Goal: Task Accomplishment & Management: Manage account settings

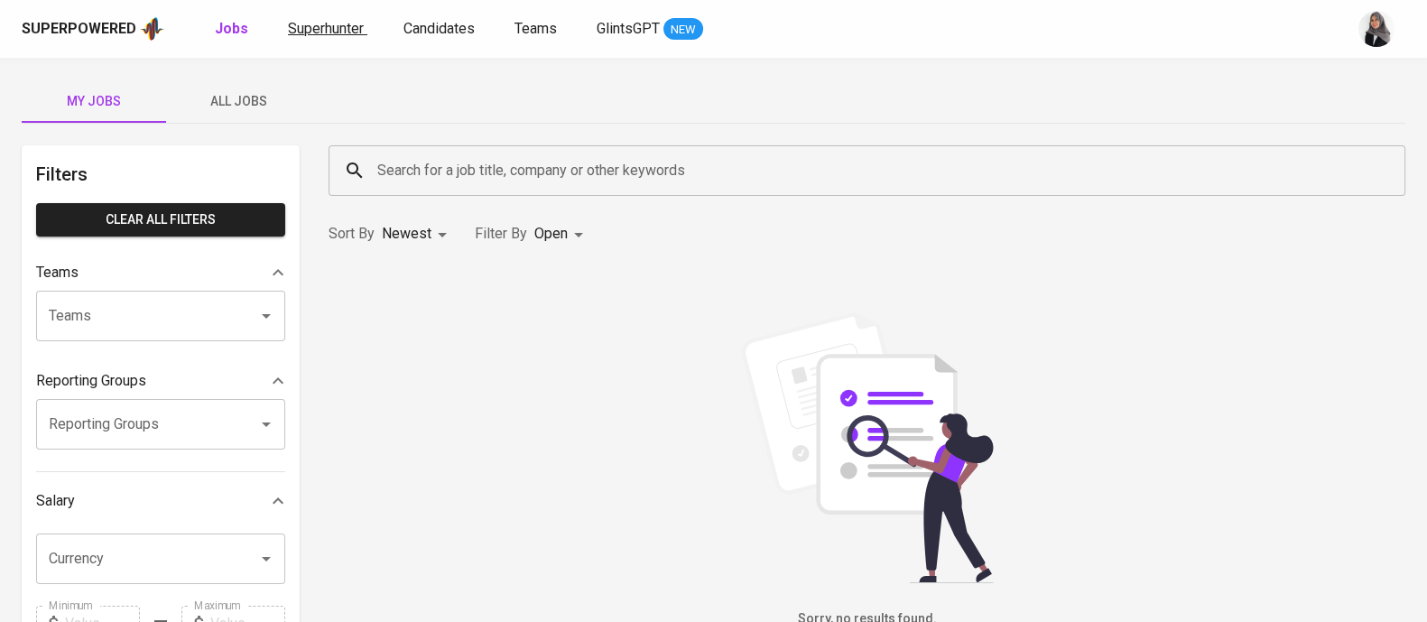
click at [327, 23] on span "Superhunter" at bounding box center [326, 28] width 76 height 17
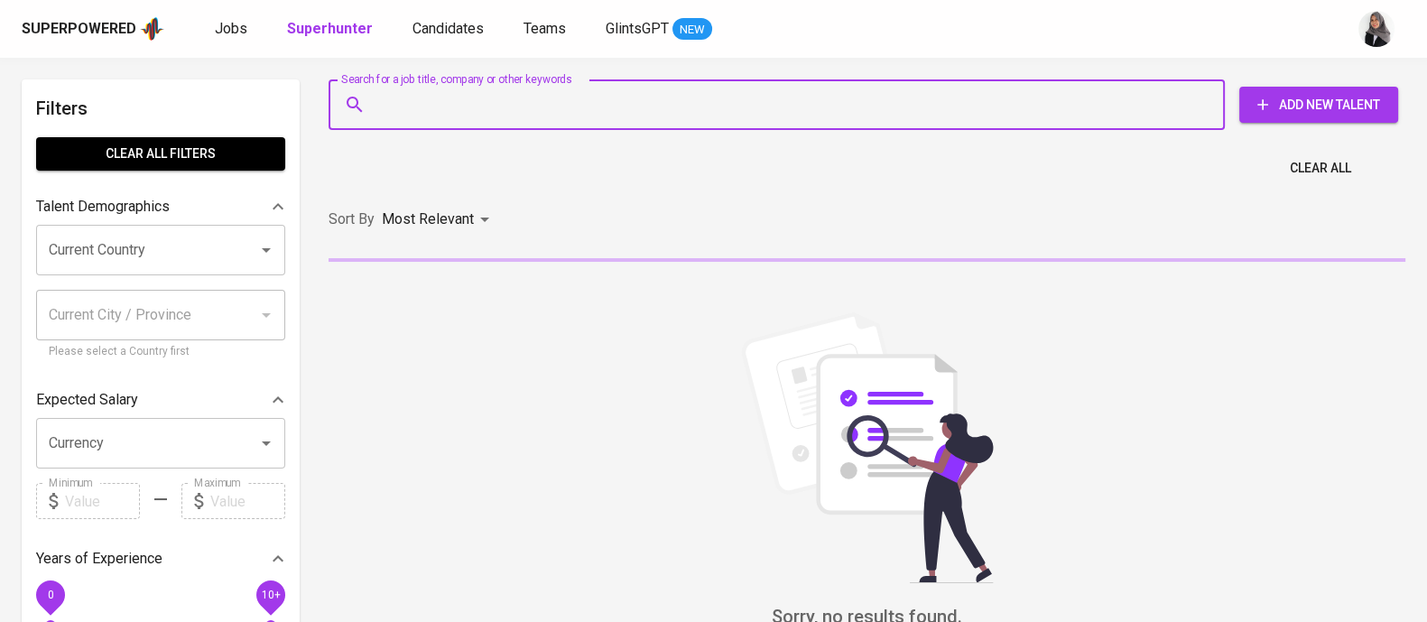
click at [450, 114] on input "Search for a job title, company or other keywords" at bounding box center [781, 105] width 817 height 34
paste input "[EMAIL_ADDRESS][DOMAIN_NAME]"
type input "[EMAIL_ADDRESS][DOMAIN_NAME]"
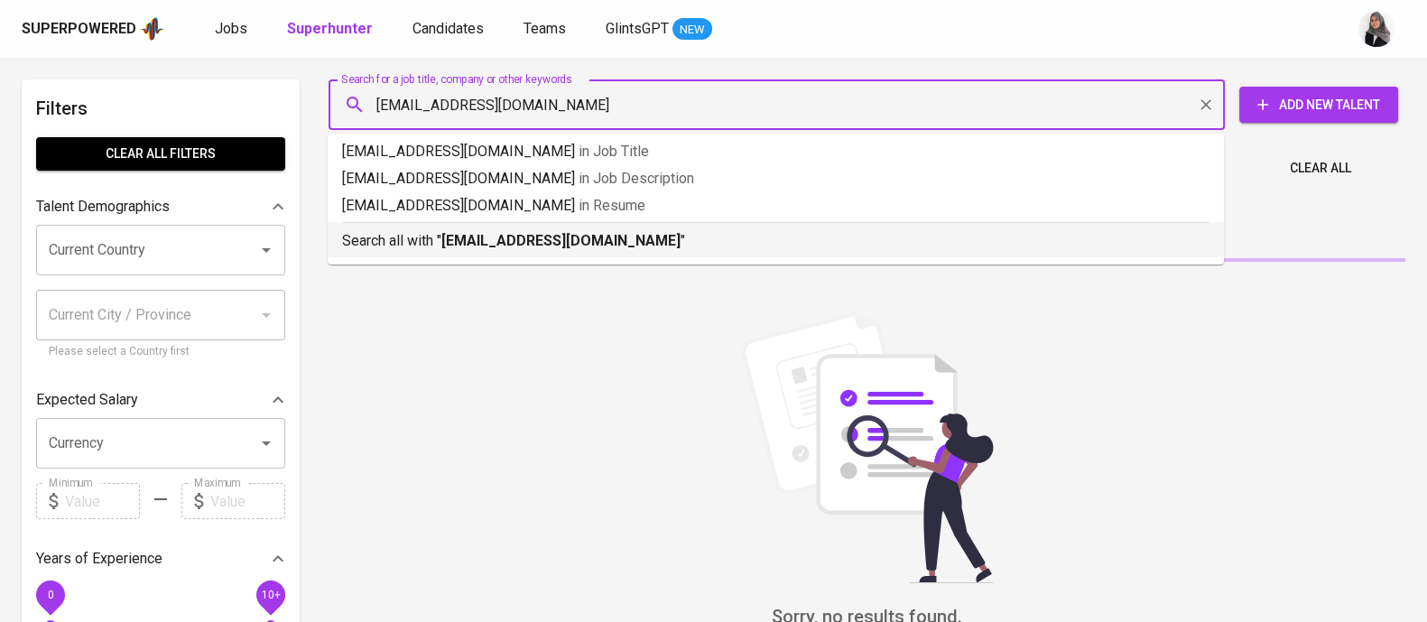
click at [524, 243] on b "[EMAIL_ADDRESS][DOMAIN_NAME]" at bounding box center [560, 240] width 239 height 17
click at [524, 243] on div "Sort By Most Relevant MOST_RELEVANT" at bounding box center [867, 219] width 1099 height 55
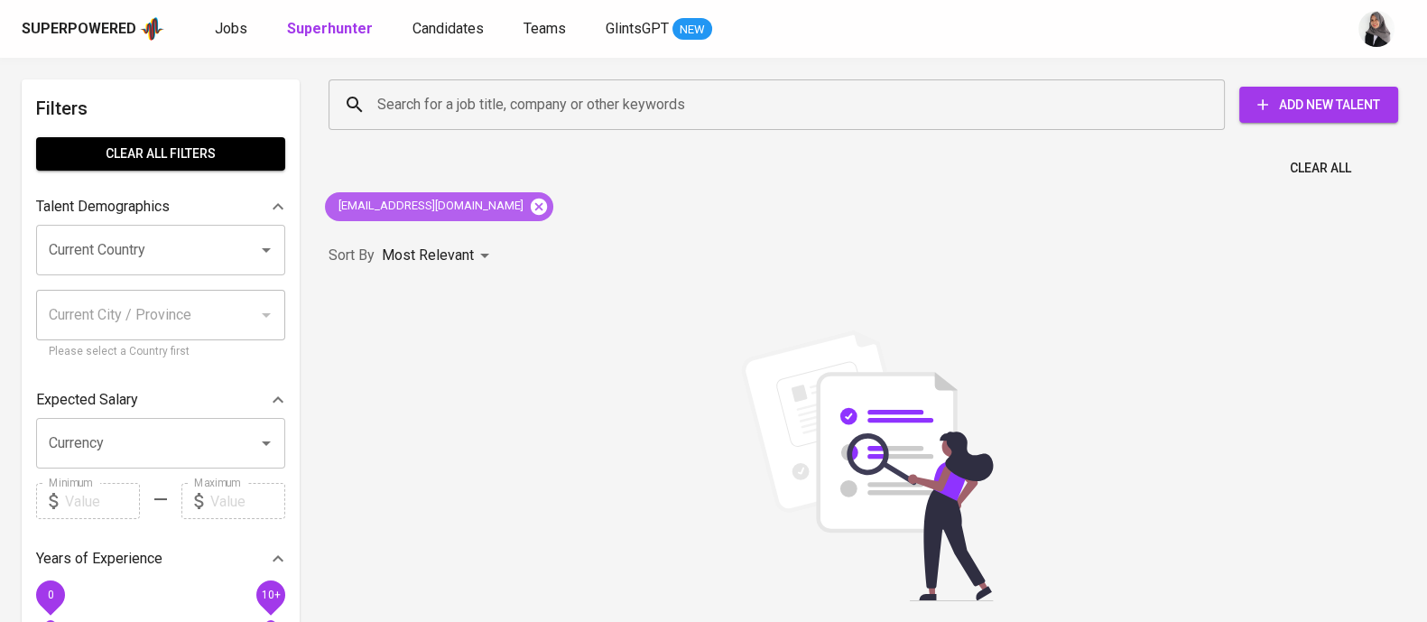
click at [531, 206] on icon at bounding box center [539, 206] width 16 height 16
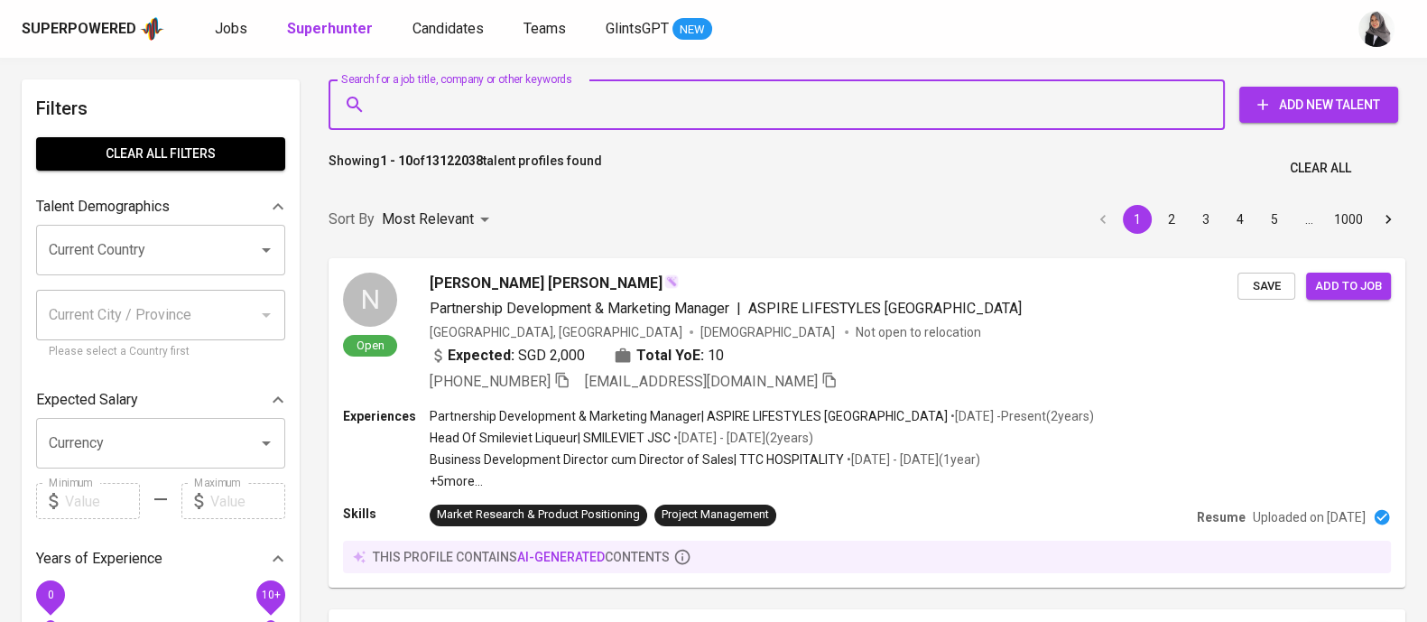
click at [542, 98] on input "Search for a job title, company or other keywords" at bounding box center [781, 105] width 817 height 34
paste input "[EMAIL_ADDRESS][DOMAIN_NAME]"
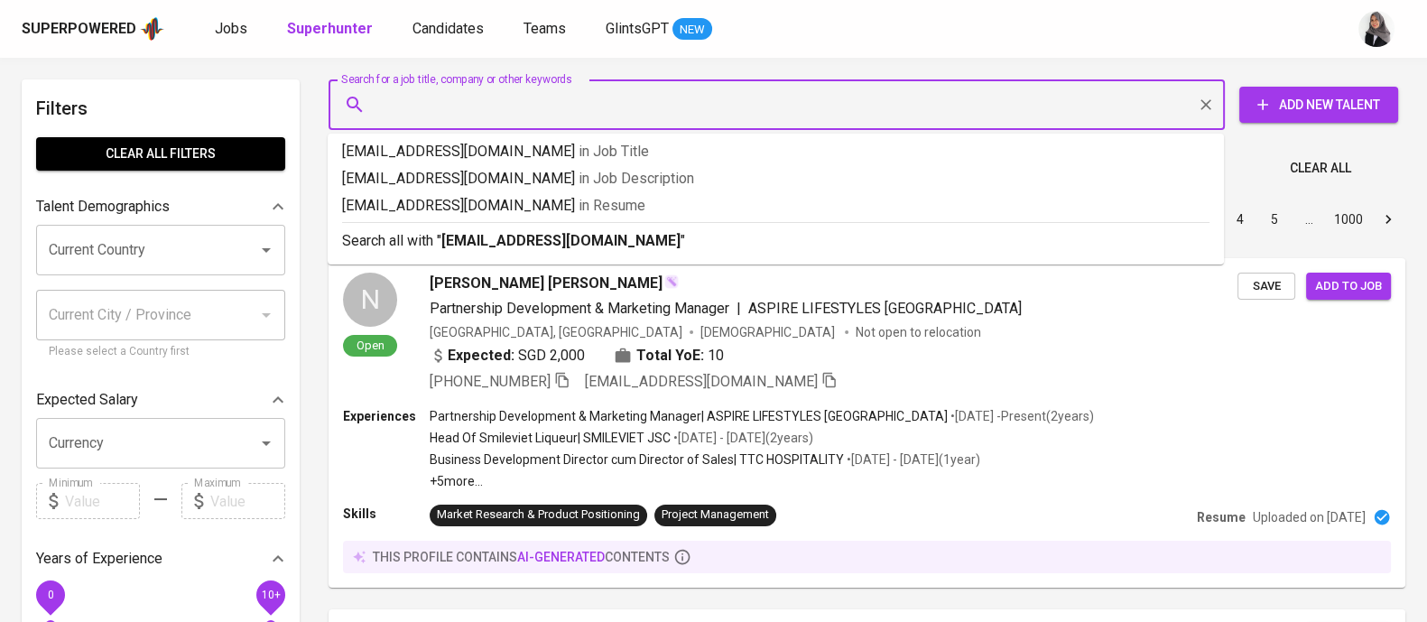
type input "[EMAIL_ADDRESS][DOMAIN_NAME]"
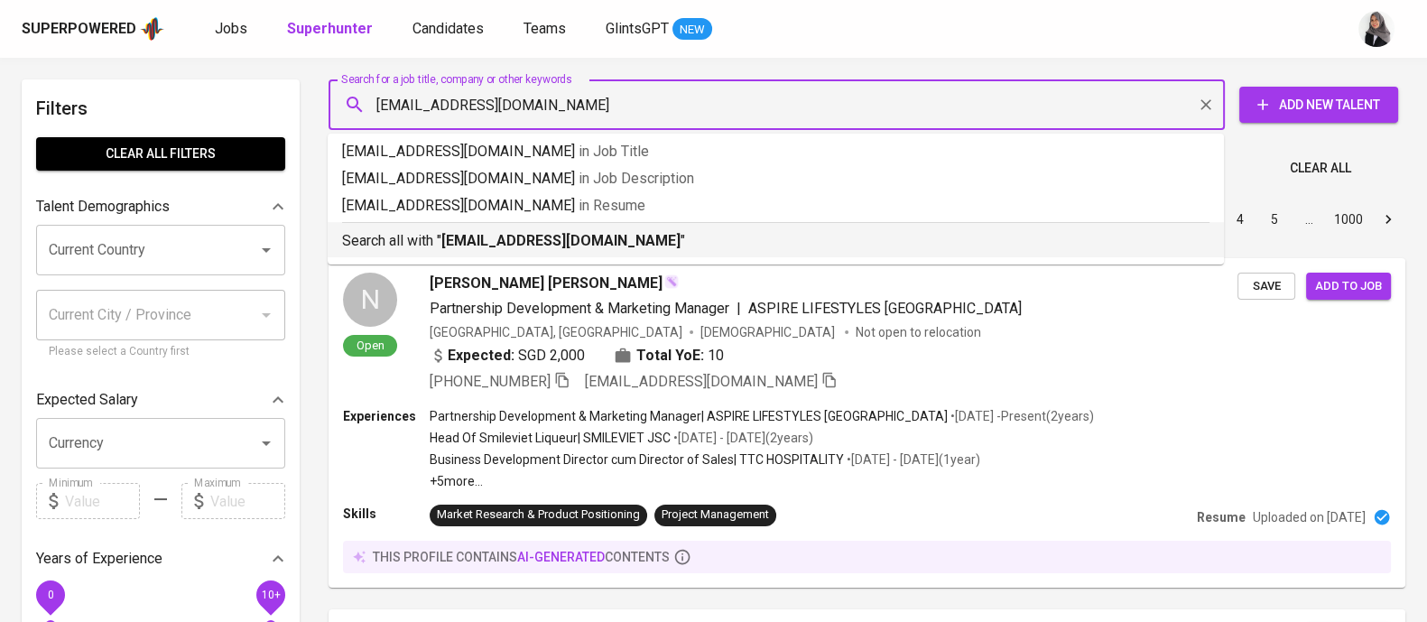
click at [558, 226] on div "Search all with " [EMAIL_ADDRESS][DOMAIN_NAME] "" at bounding box center [775, 237] width 867 height 30
click at [663, 235] on div "Sort By Most Relevant MOST_RELEVANT 1 2 3 4 5 … 1000" at bounding box center [867, 219] width 1099 height 55
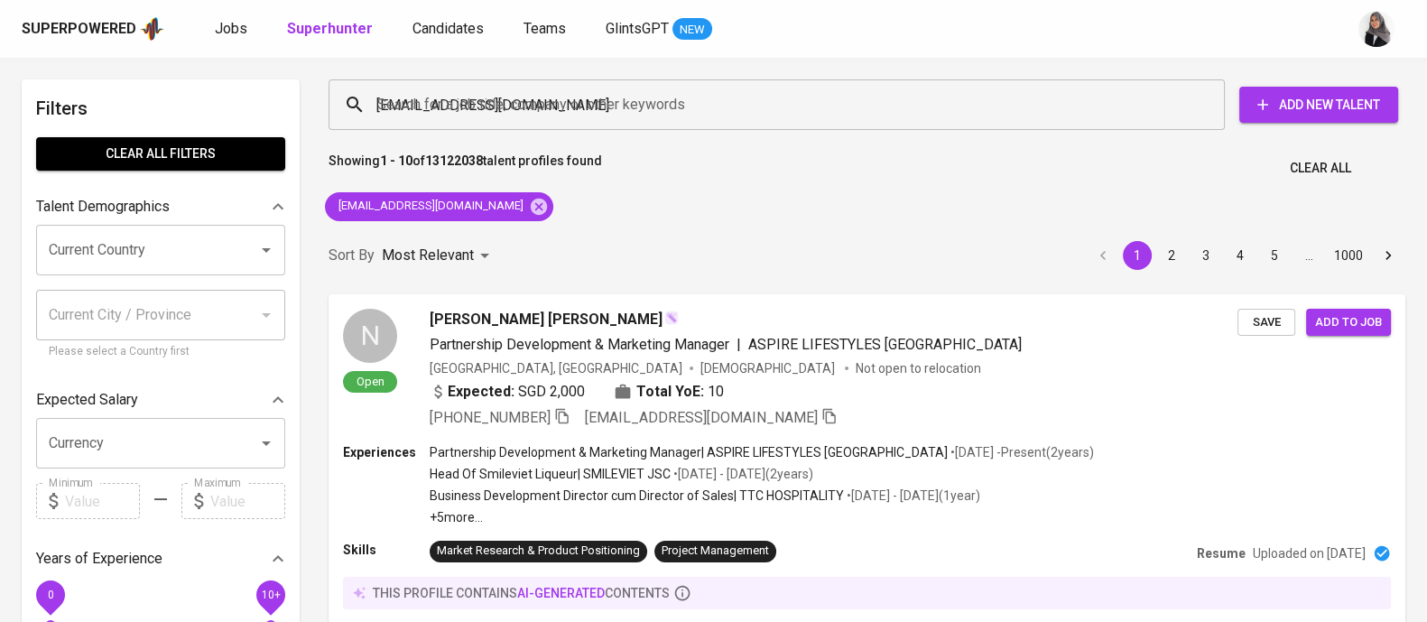
click at [663, 235] on div "Sort By Most Relevant MOST_RELEVANT 1 2 3 4 5 … 1000" at bounding box center [867, 255] width 1099 height 55
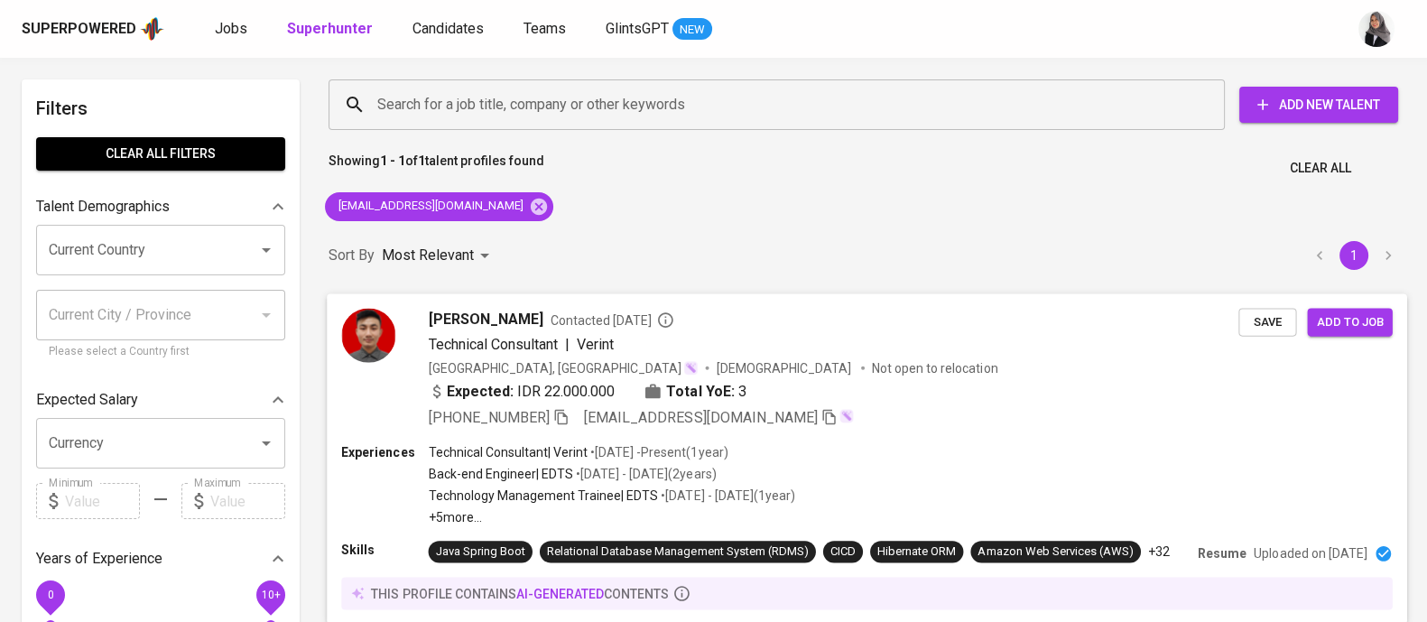
click at [926, 449] on div "Experiences Technical Consultant | Verint • Apr 2024 - Present ( 1 year ) Back-…" at bounding box center [866, 483] width 1051 height 83
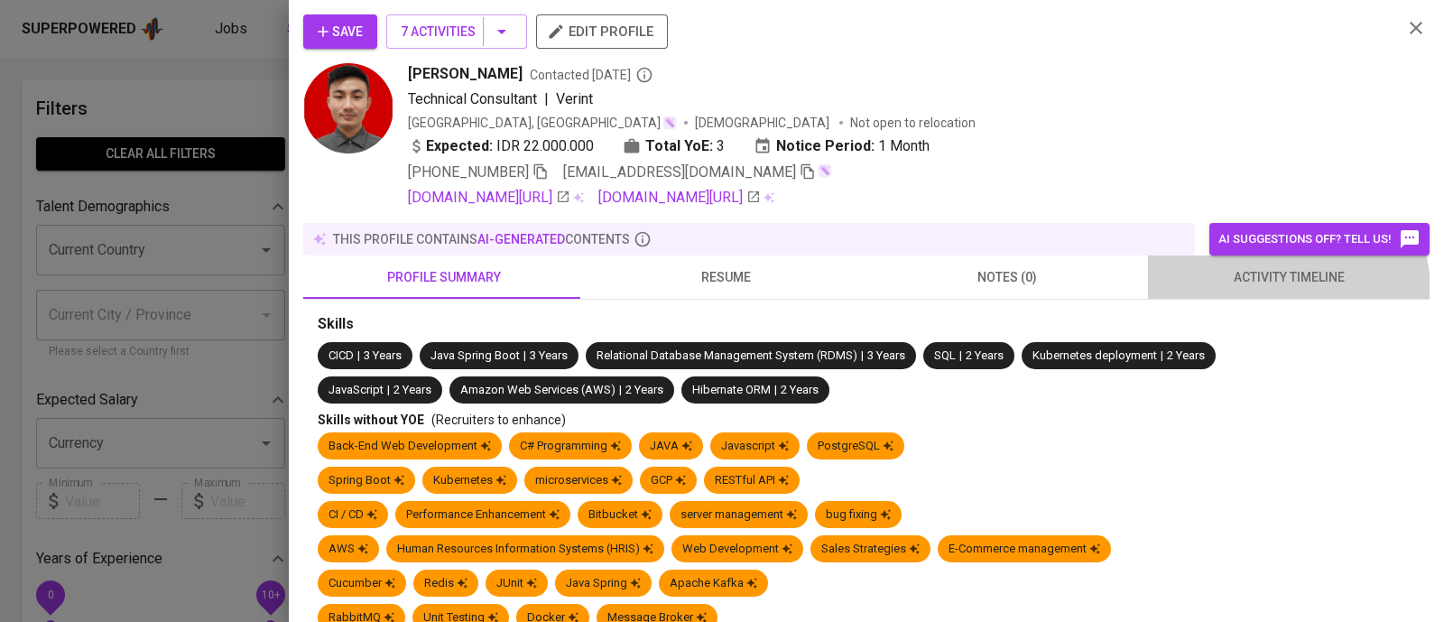
click at [1269, 291] on button "activity timeline" at bounding box center [1289, 276] width 282 height 43
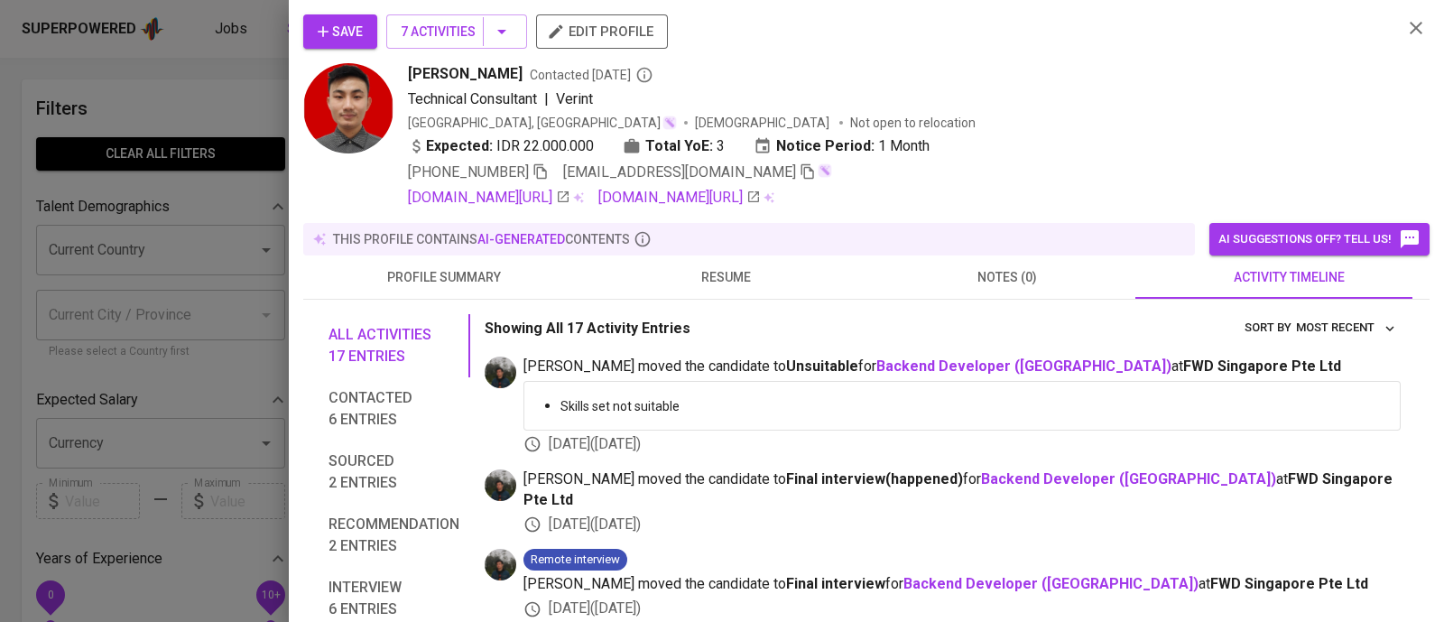
scroll to position [873, 0]
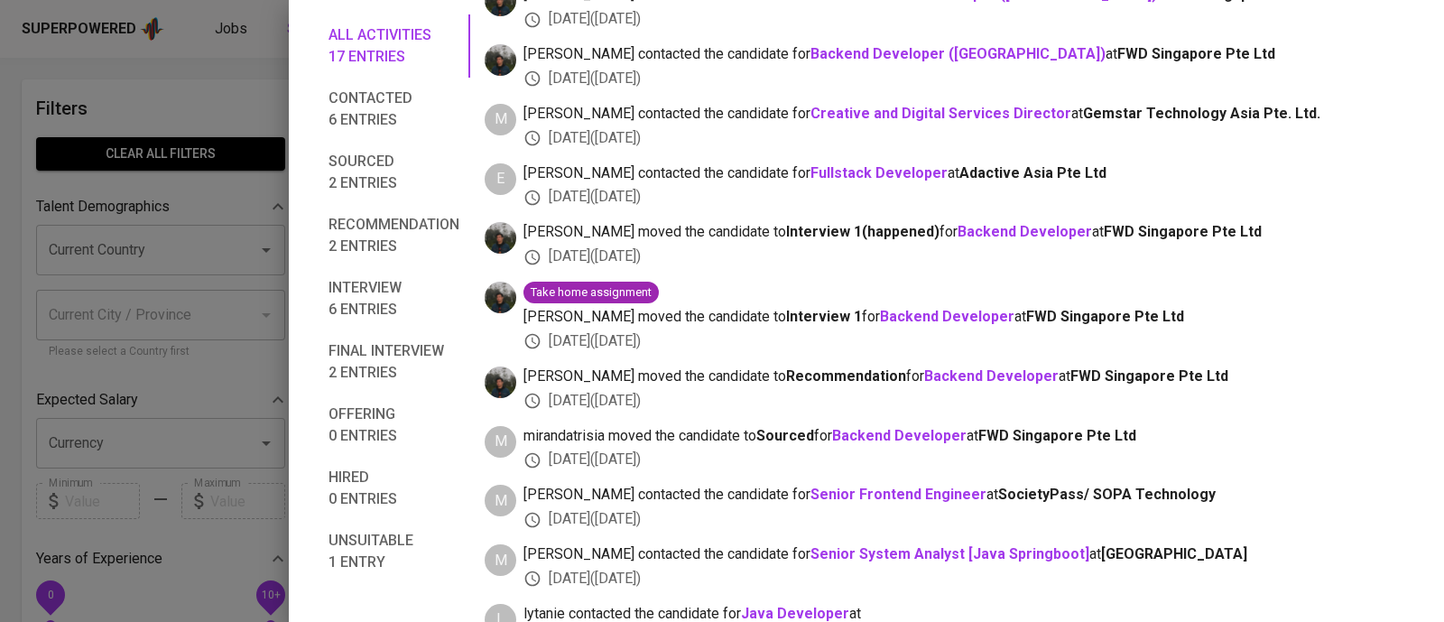
click at [257, 132] on div at bounding box center [722, 311] width 1444 height 622
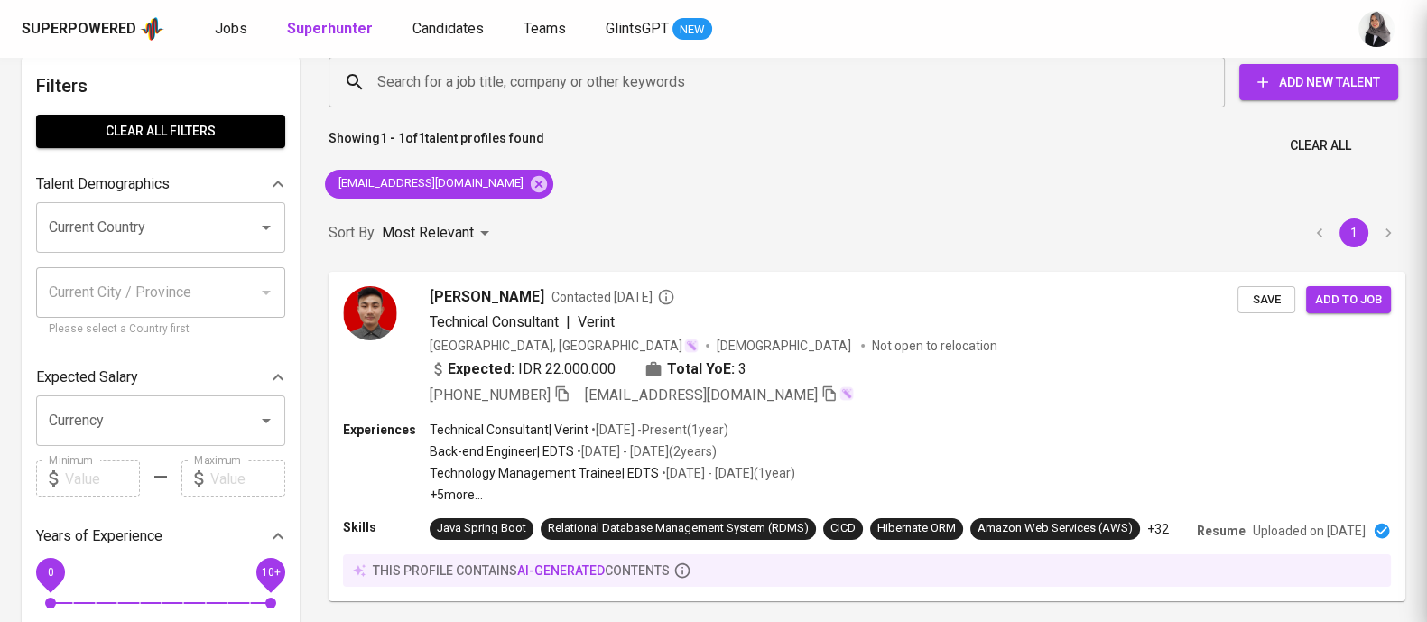
scroll to position [172, 0]
click at [979, 121] on div "Showing 1 - 1 of 1 talent profiles found Clear All" at bounding box center [867, 140] width 1099 height 44
click at [990, 192] on div "Search for a job title, company or other keywords Search for a job title, compa…" at bounding box center [867, 354] width 1099 height 617
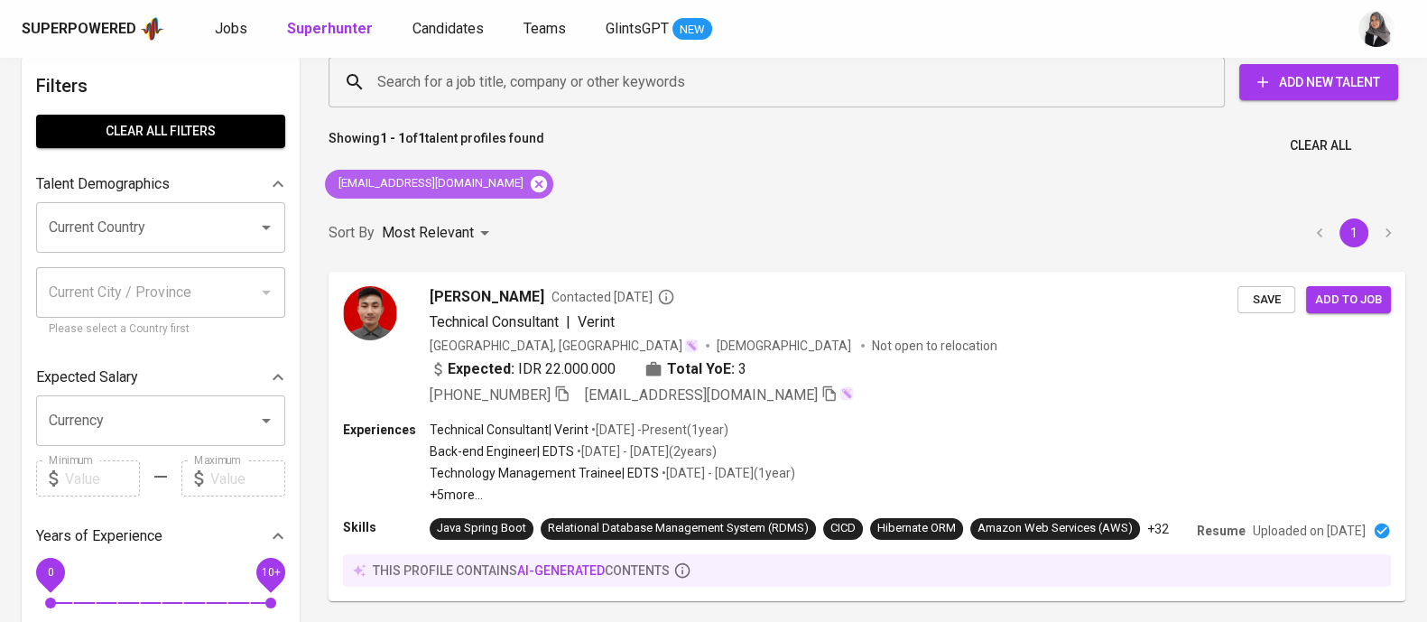
click at [531, 178] on icon at bounding box center [539, 183] width 16 height 16
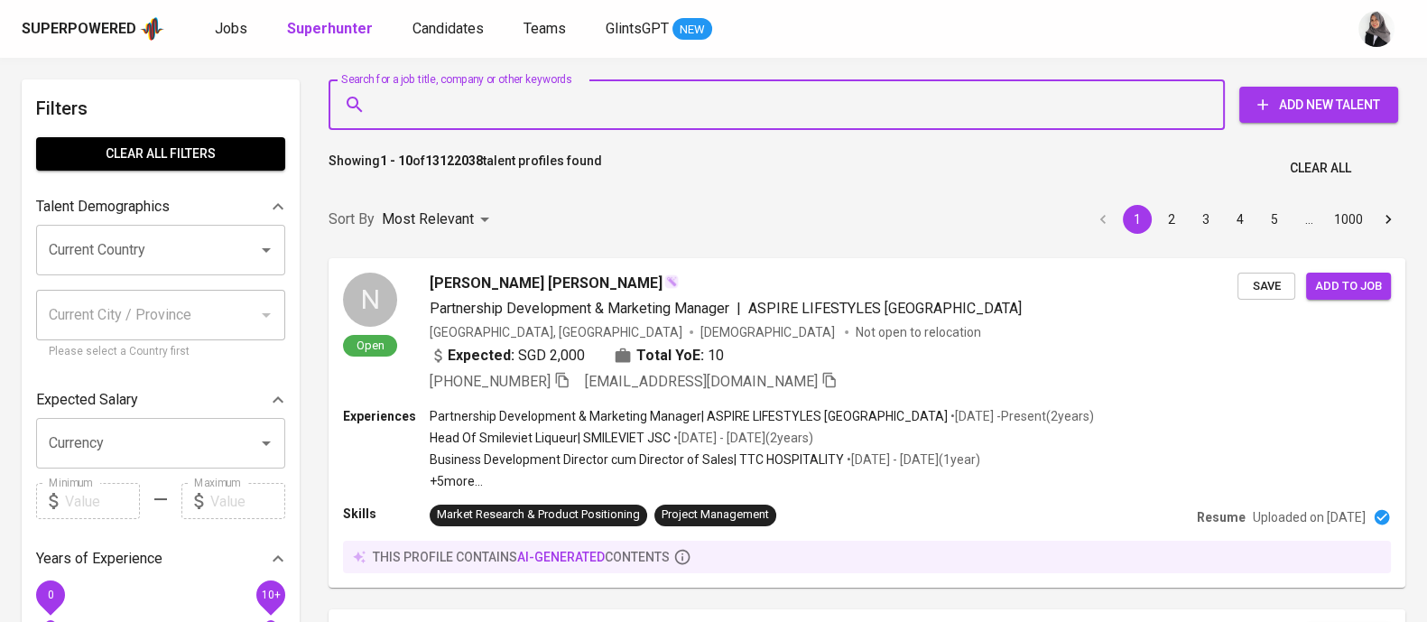
click at [522, 110] on input "Search for a job title, company or other keywords" at bounding box center [781, 105] width 817 height 34
paste input "[EMAIL_ADDRESS][DOMAIN_NAME]"
type input "[EMAIL_ADDRESS][DOMAIN_NAME]"
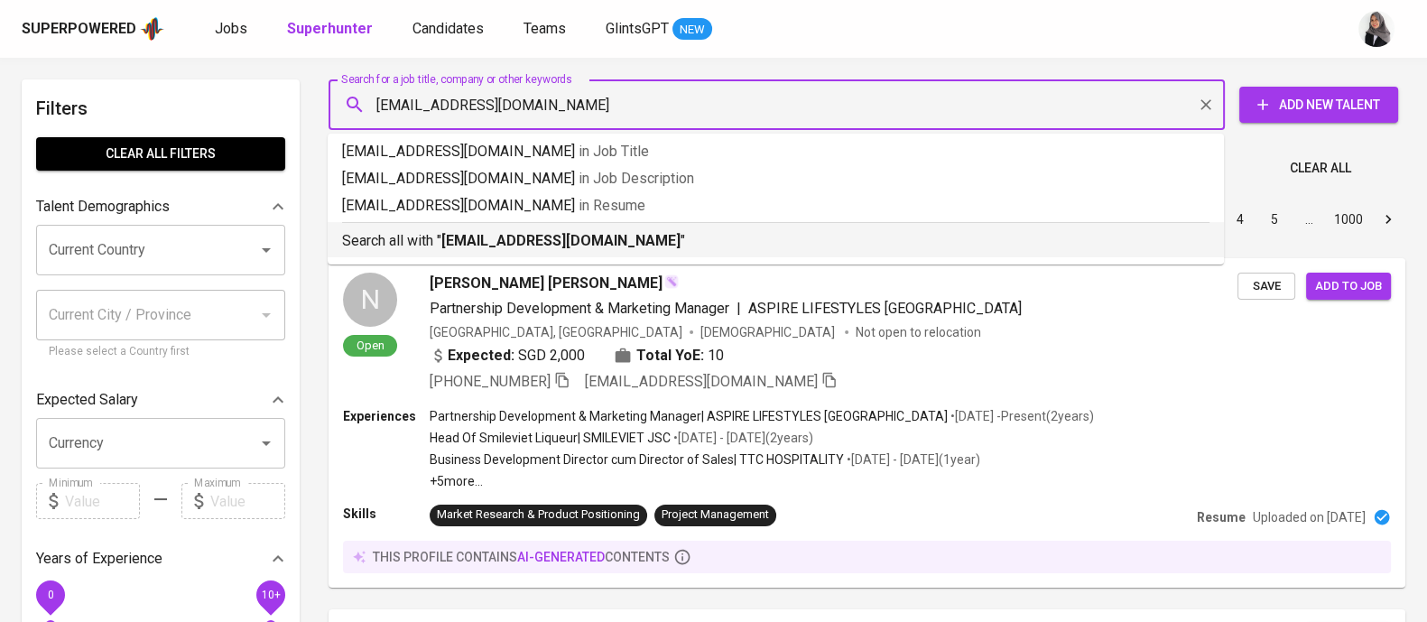
click at [561, 243] on b "[EMAIL_ADDRESS][DOMAIN_NAME]" at bounding box center [560, 240] width 239 height 17
click at [561, 243] on div "Sort By Most Relevant MOST_RELEVANT 1 2 3 4 5 … 1000" at bounding box center [867, 219] width 1099 height 55
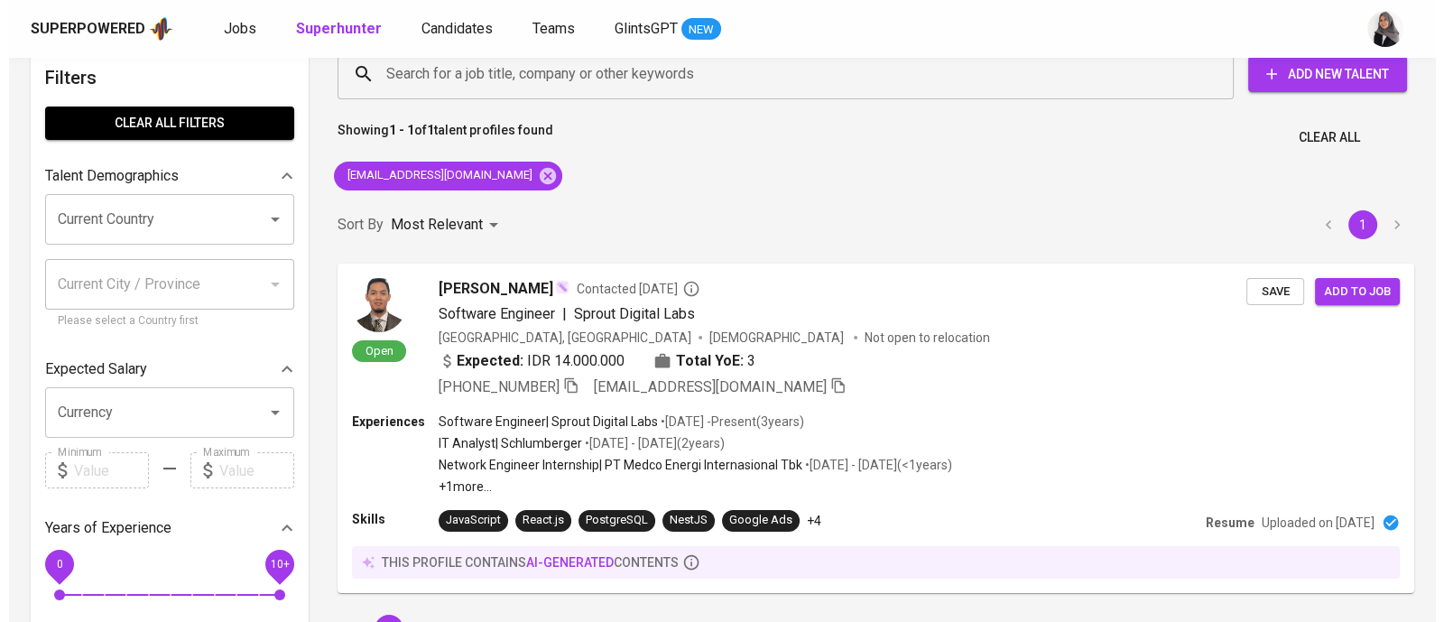
scroll to position [33, 0]
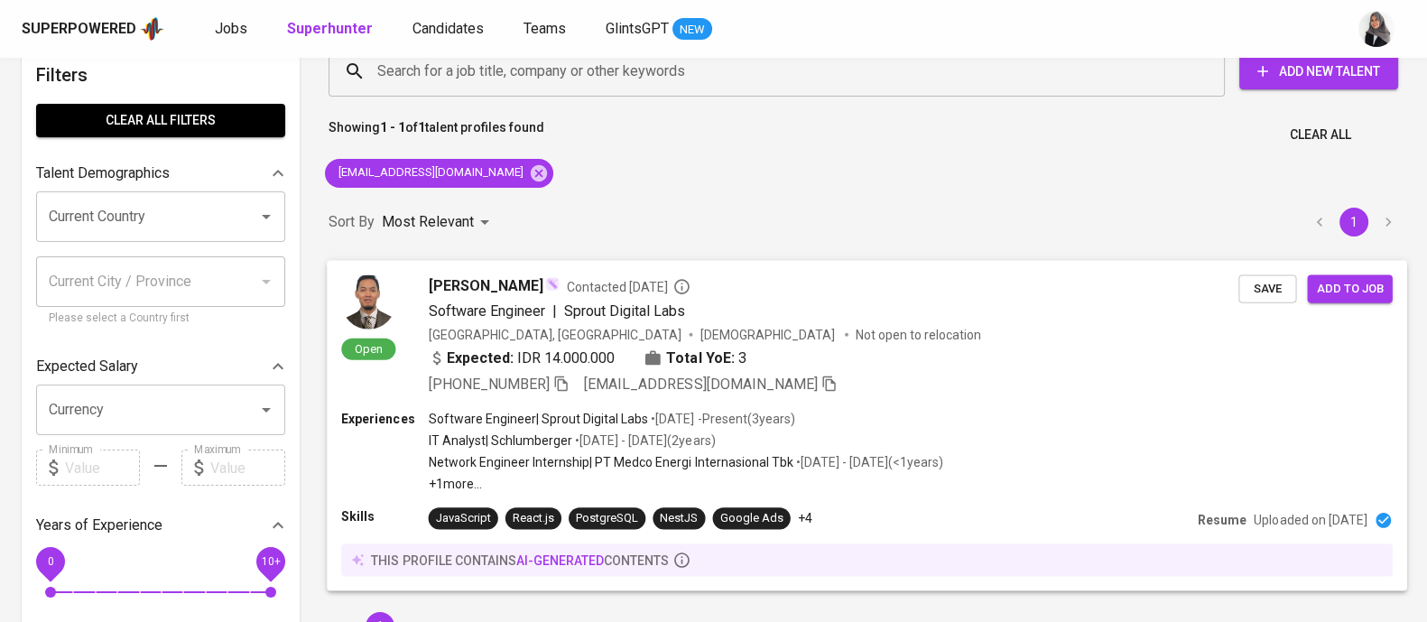
click at [997, 416] on div "Experiences Software Engineer | Sprout Digital Labs • Apr 2022 - Present ( 3 ye…" at bounding box center [866, 450] width 1051 height 83
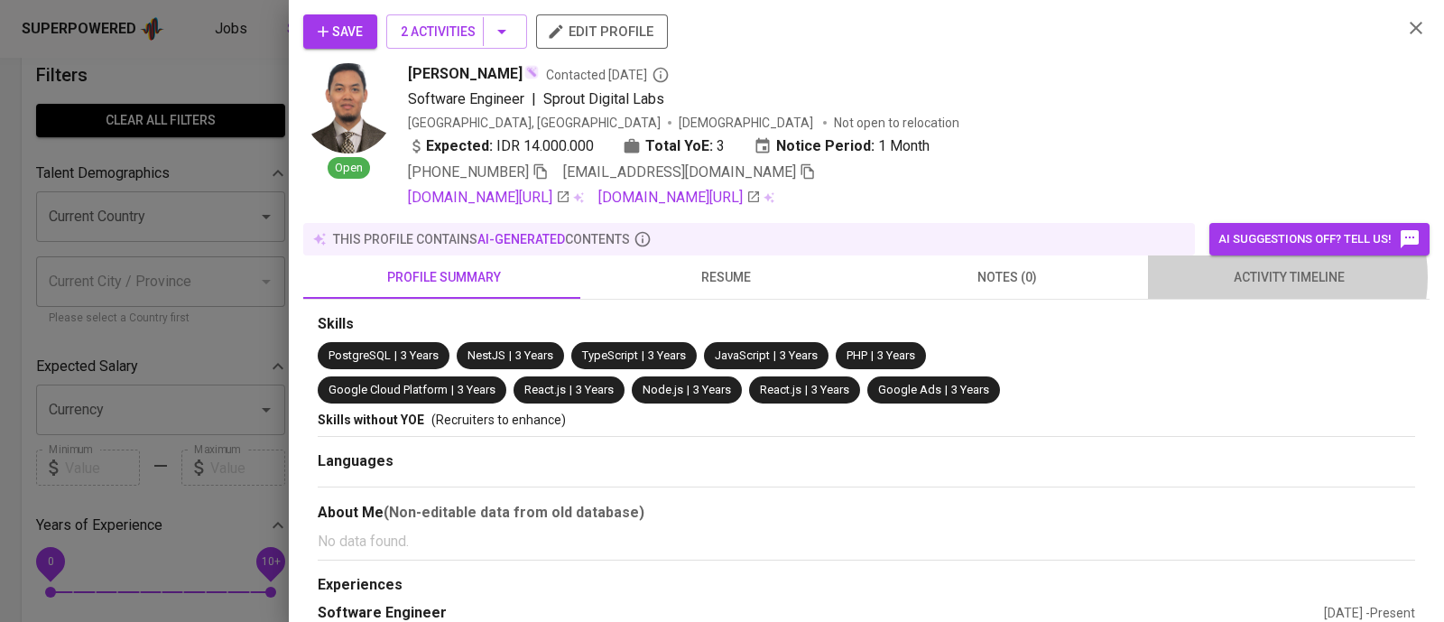
click at [1264, 277] on span "activity timeline" at bounding box center [1289, 277] width 260 height 23
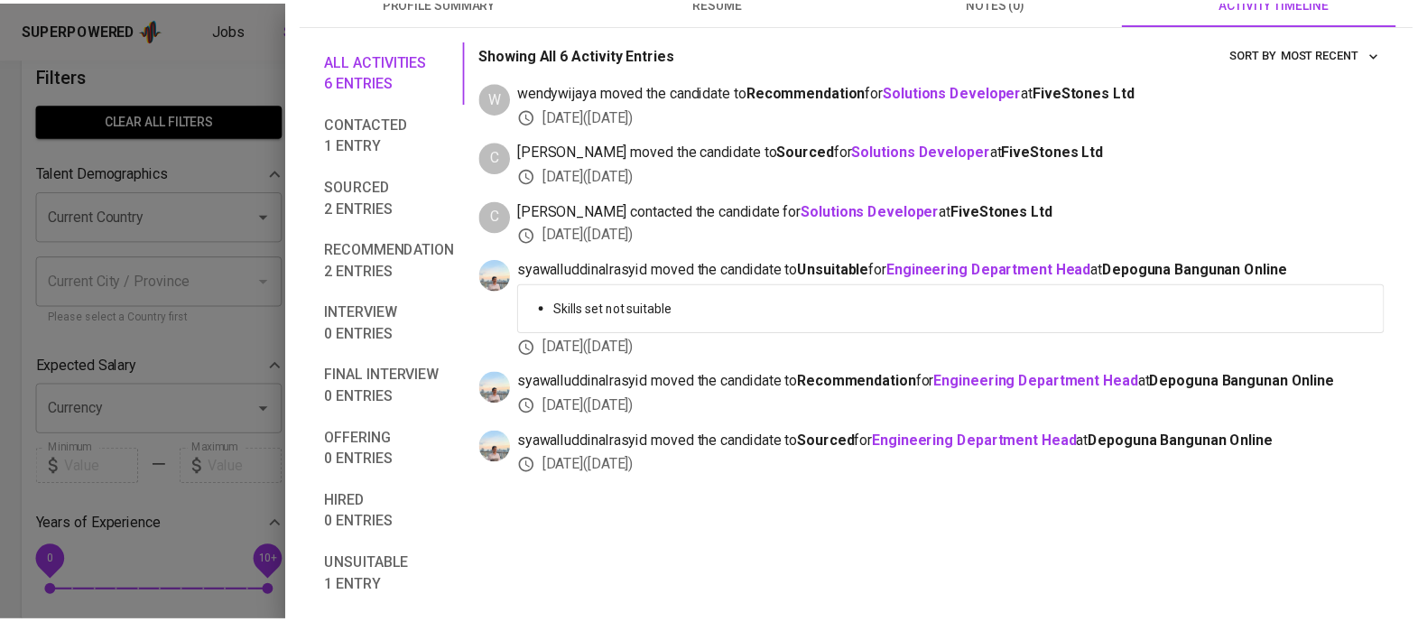
scroll to position [0, 0]
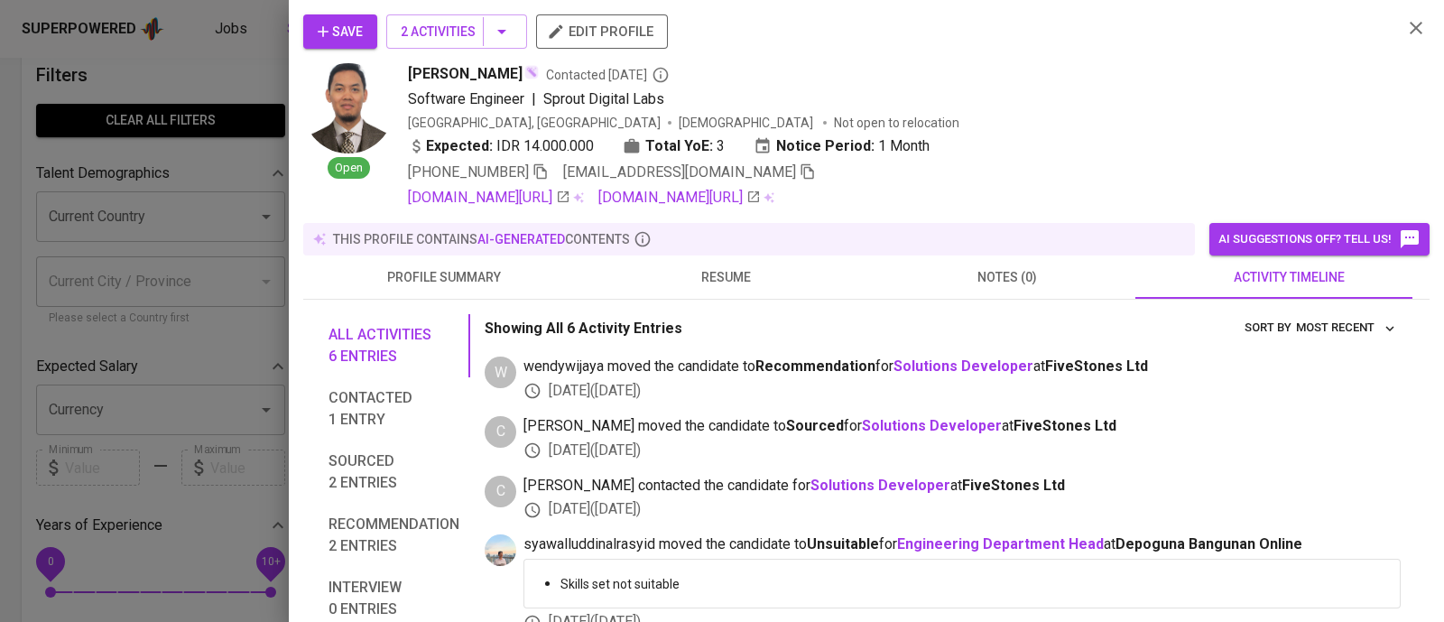
click at [339, 38] on span "Save" at bounding box center [340, 32] width 45 height 23
click at [200, 83] on div at bounding box center [722, 311] width 1444 height 622
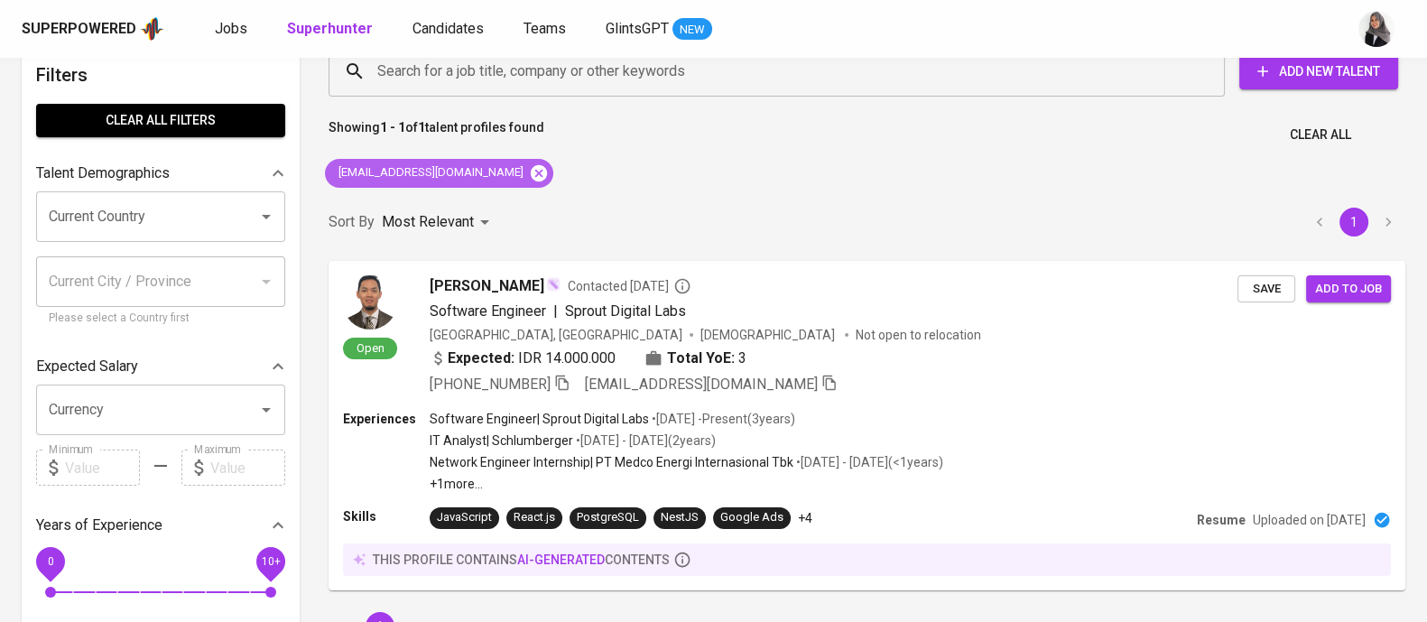
click at [529, 169] on icon at bounding box center [539, 173] width 20 height 20
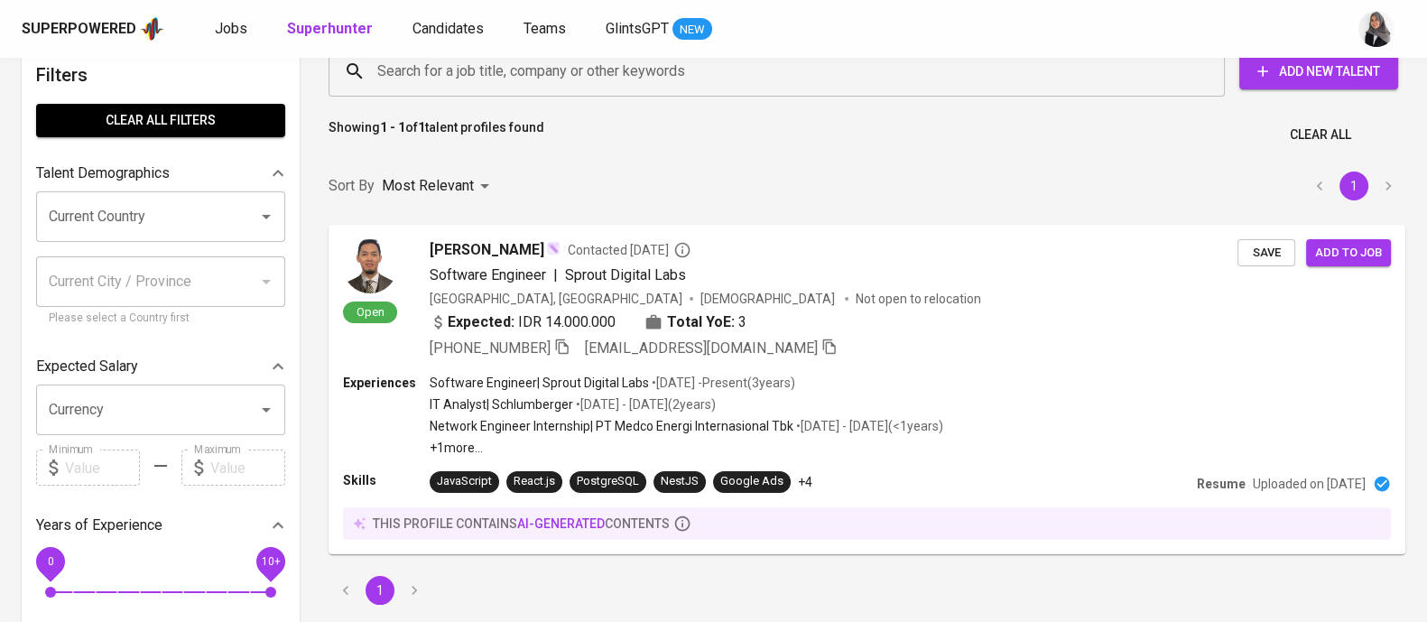
scroll to position [17, 0]
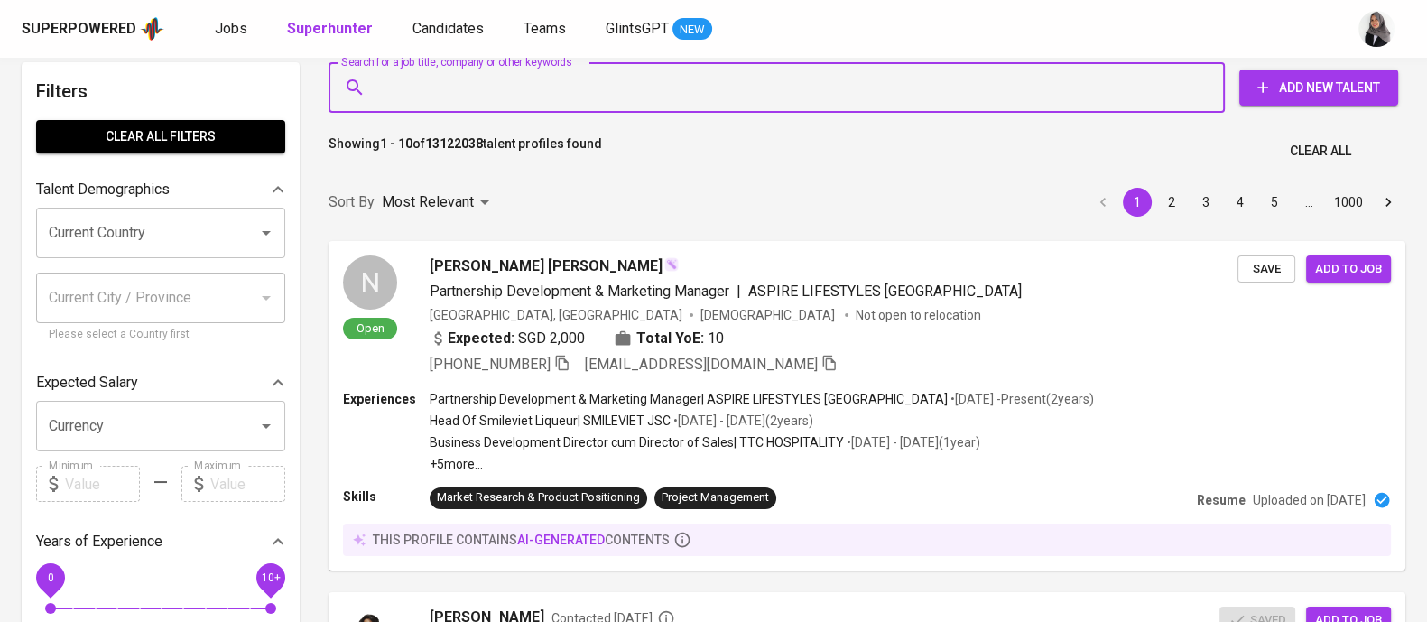
click at [539, 97] on input "Search for a job title, company or other keywords" at bounding box center [781, 87] width 817 height 34
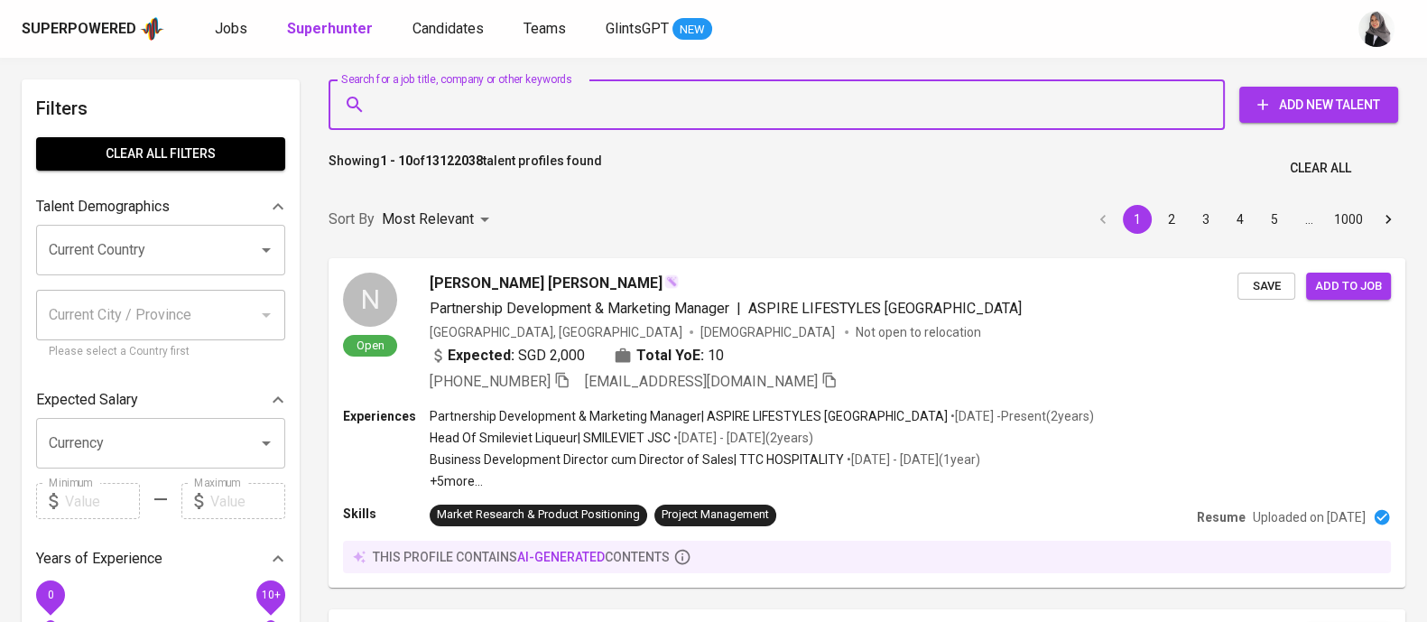
paste input "[EMAIL_ADDRESS][DOMAIN_NAME]"
type input "[EMAIL_ADDRESS][DOMAIN_NAME]"
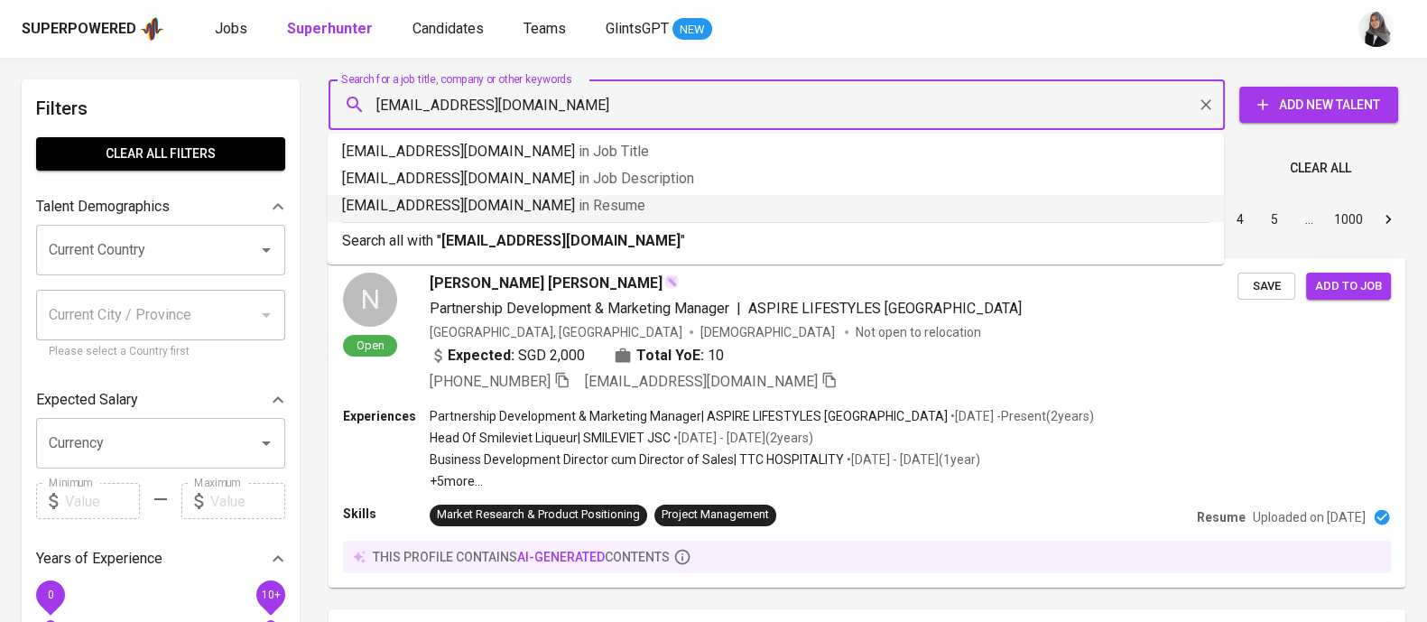
click at [555, 232] on b "[EMAIL_ADDRESS][DOMAIN_NAME]" at bounding box center [560, 240] width 239 height 17
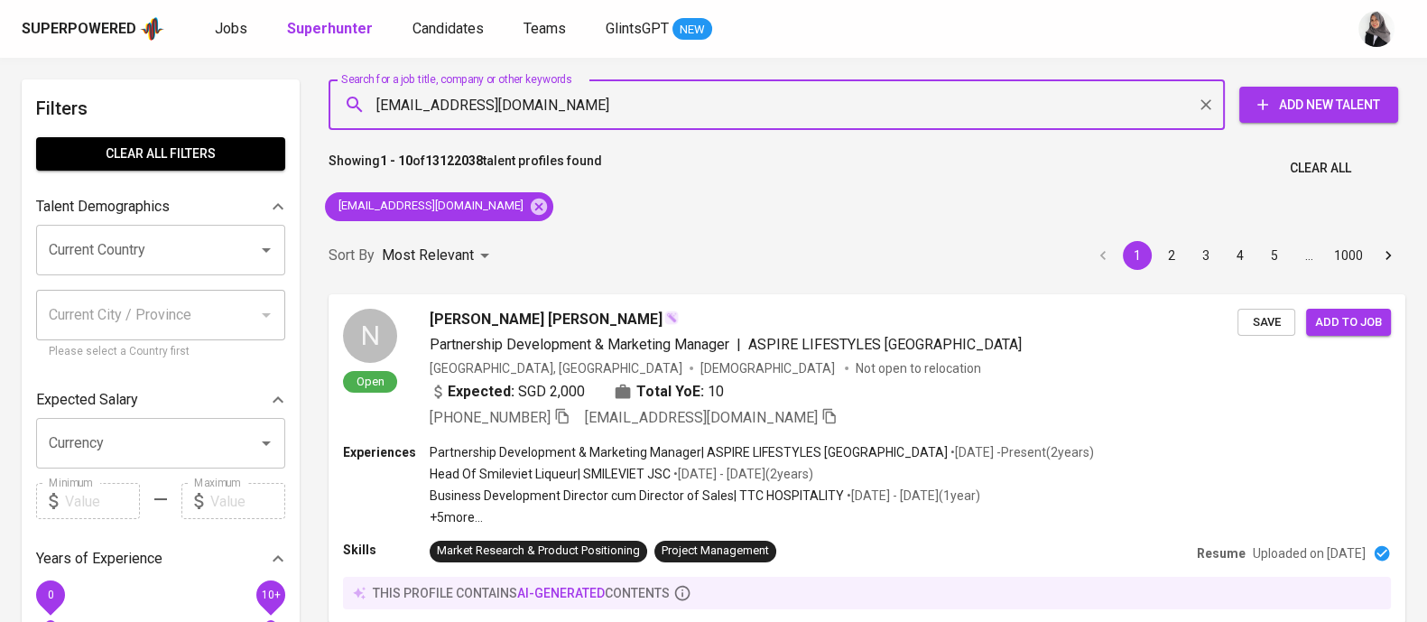
click at [555, 232] on div "Sort By Most Relevant MOST_RELEVANT 1 2 3 4 5 … 1000" at bounding box center [867, 255] width 1099 height 55
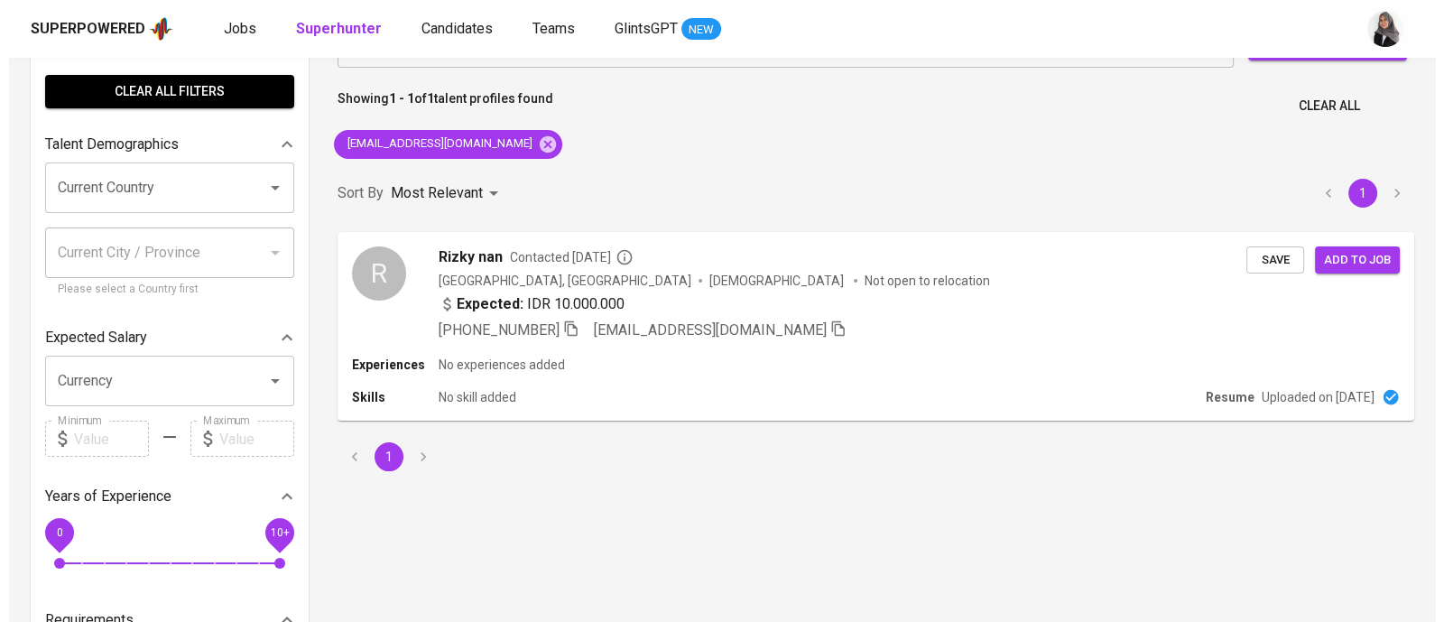
scroll to position [63, 0]
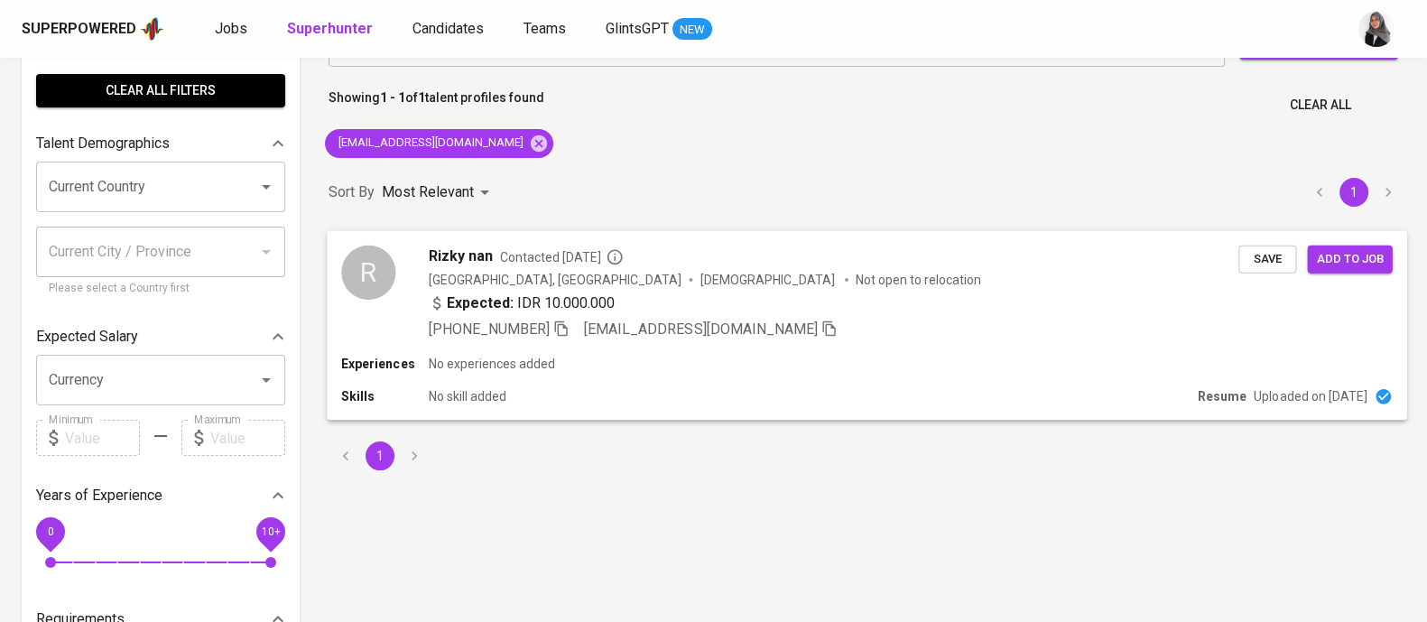
click at [675, 388] on div "Skills No skill added" at bounding box center [765, 396] width 849 height 18
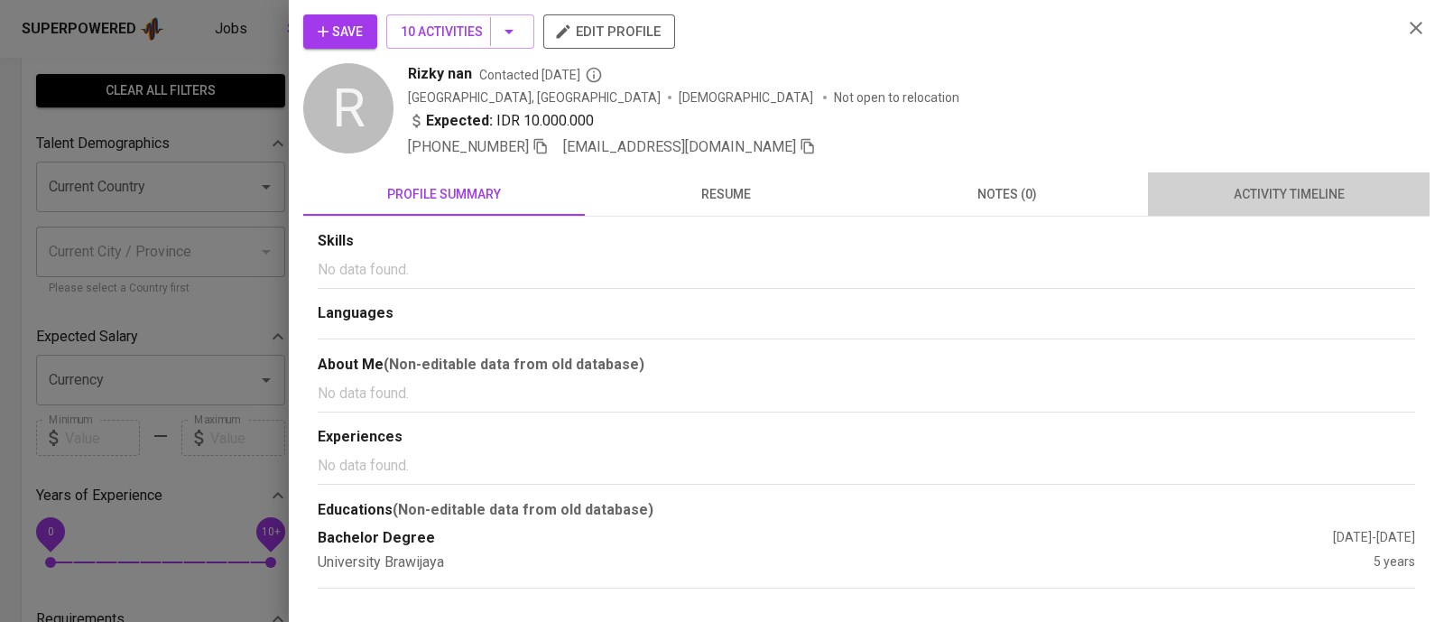
click at [1262, 205] on span "activity timeline" at bounding box center [1289, 194] width 260 height 23
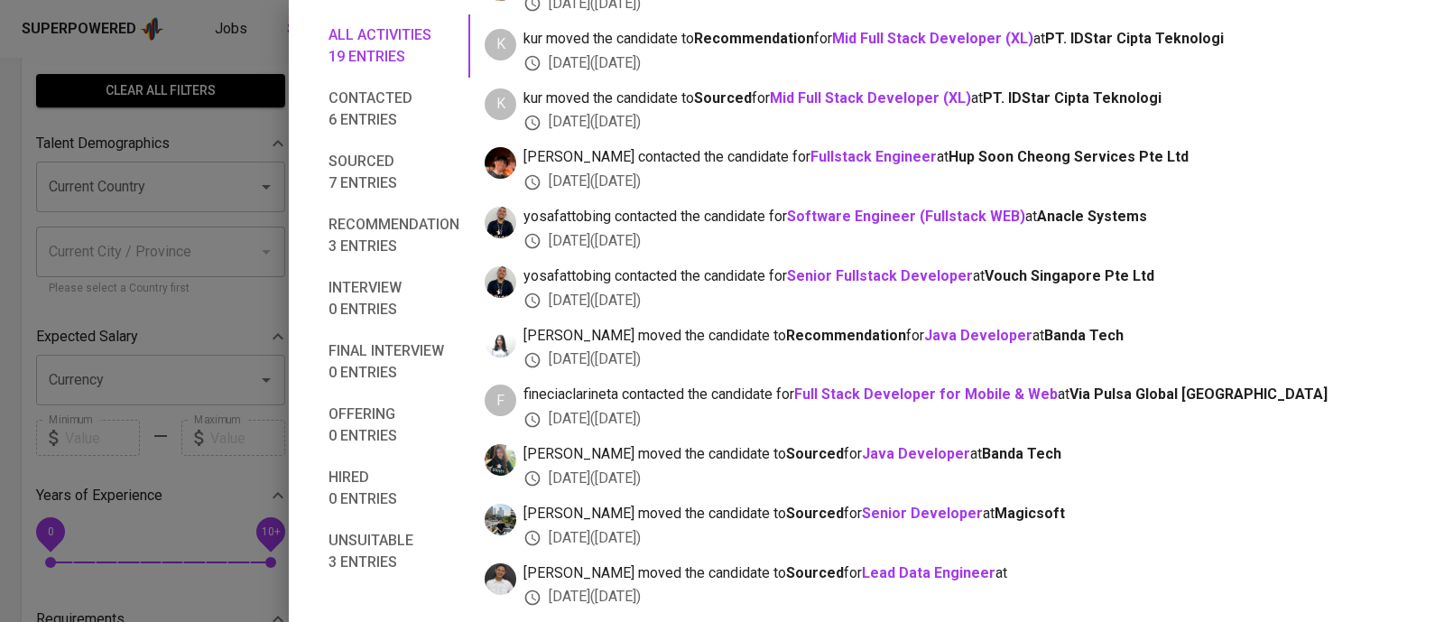
scroll to position [0, 0]
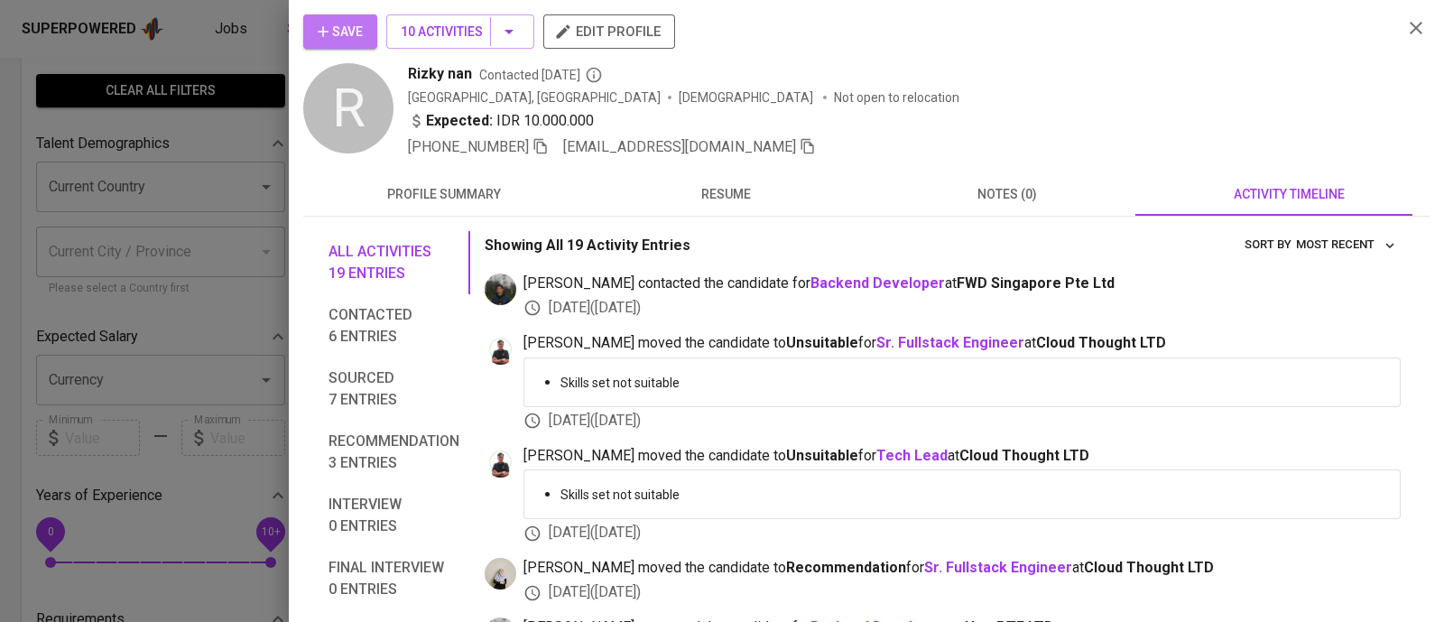
click at [339, 30] on span "Save" at bounding box center [340, 32] width 45 height 23
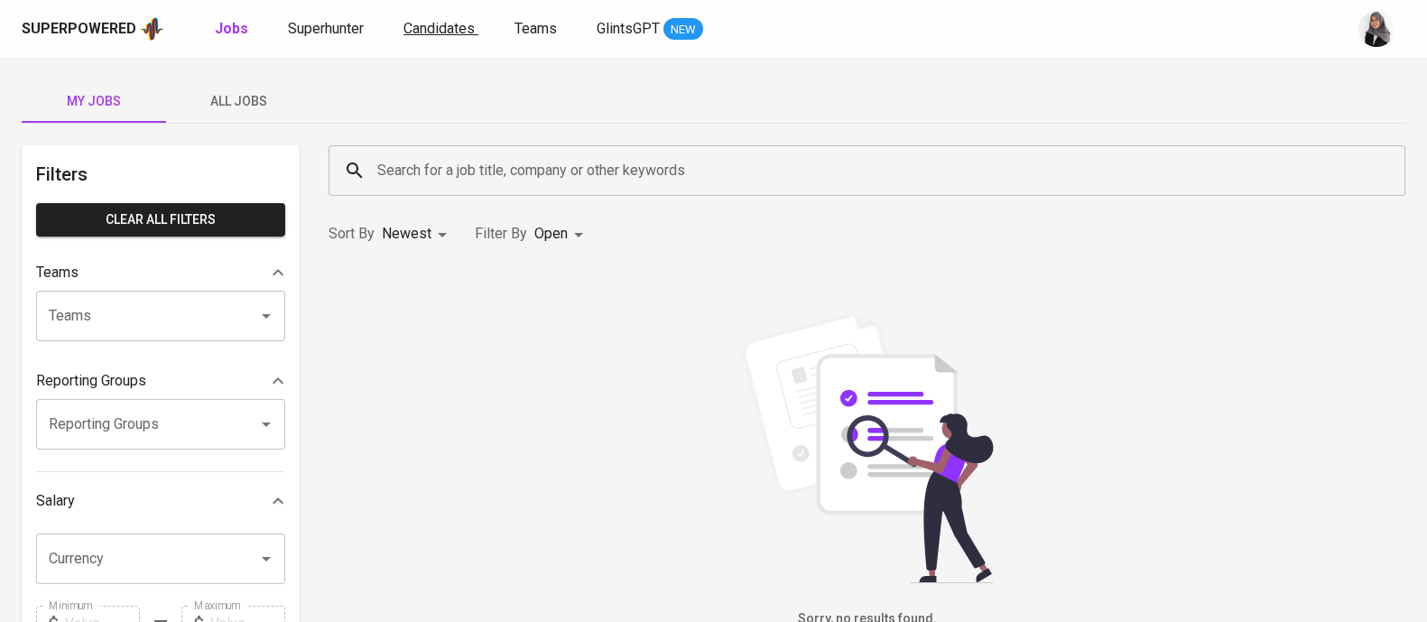
click at [438, 32] on span "Candidates" at bounding box center [439, 28] width 71 height 17
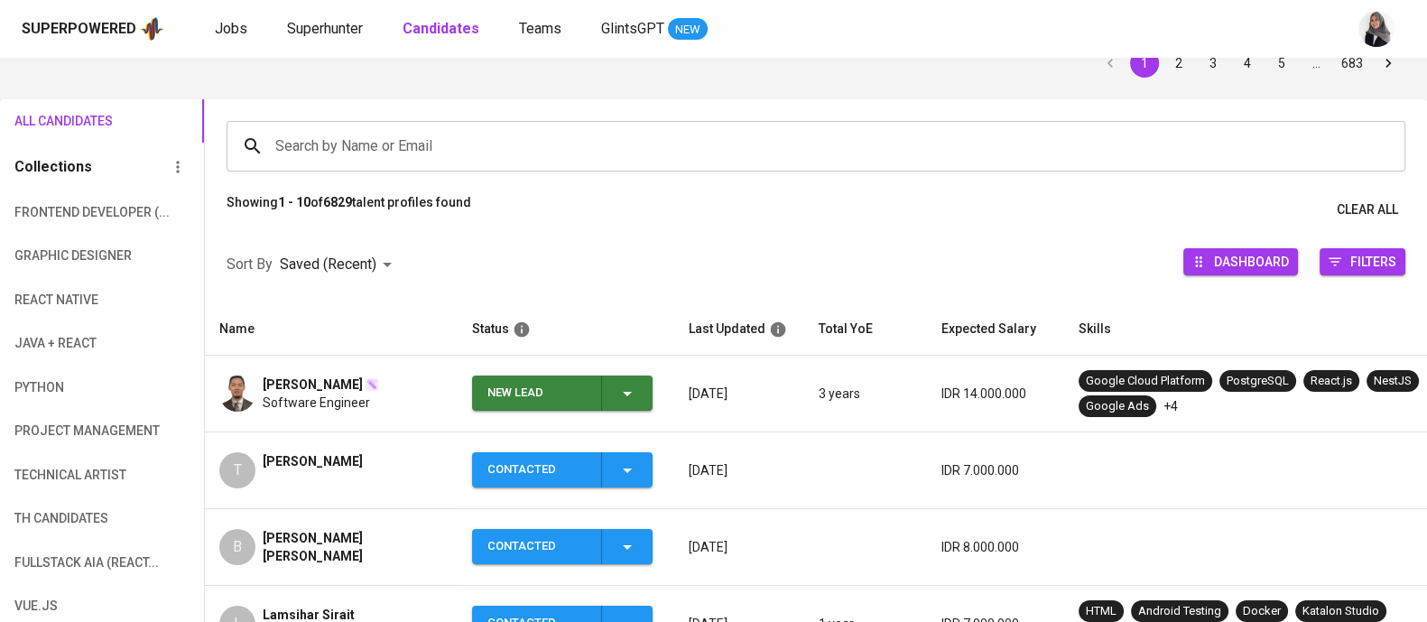
scroll to position [83, 0]
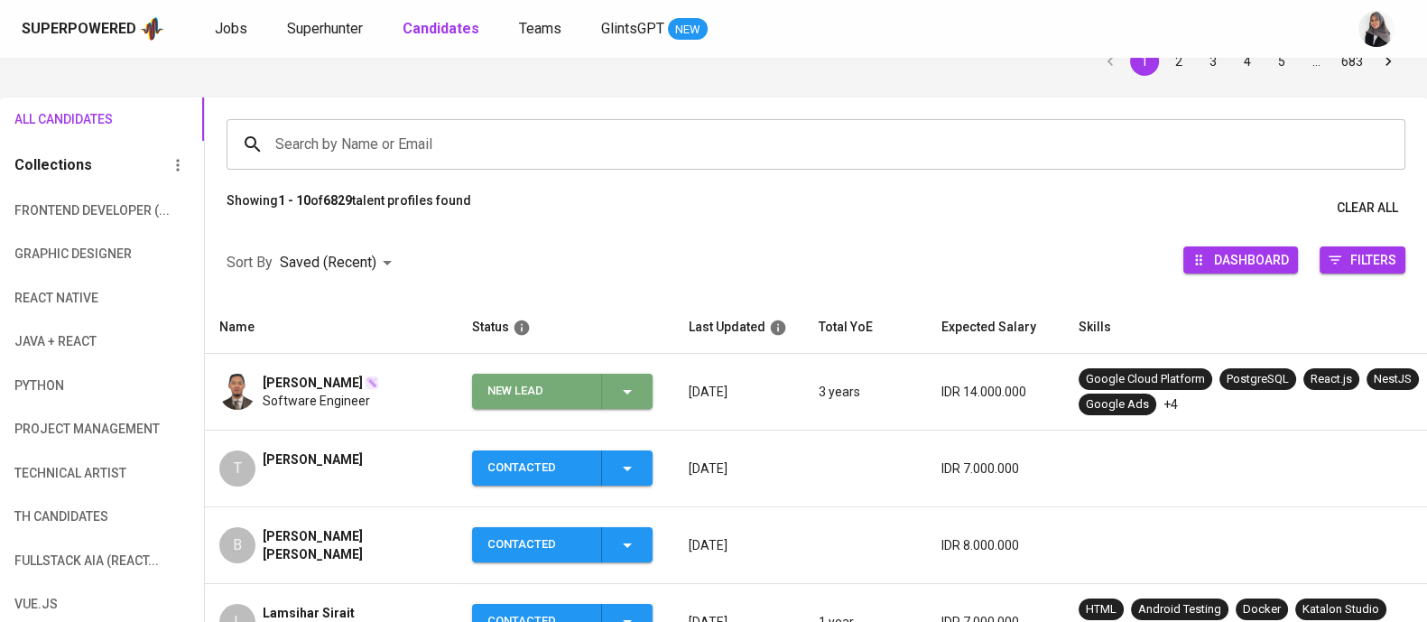
click at [632, 391] on icon "button" at bounding box center [628, 392] width 22 height 22
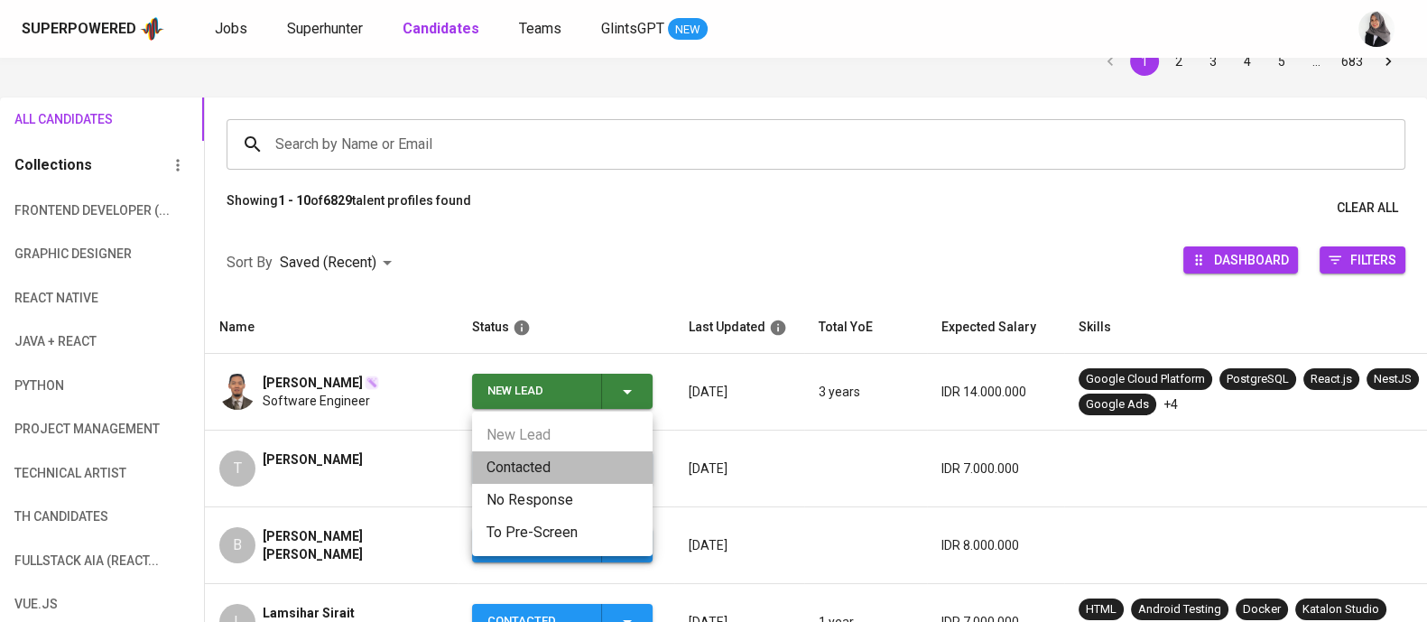
click at [529, 469] on li "Contacted" at bounding box center [562, 467] width 181 height 32
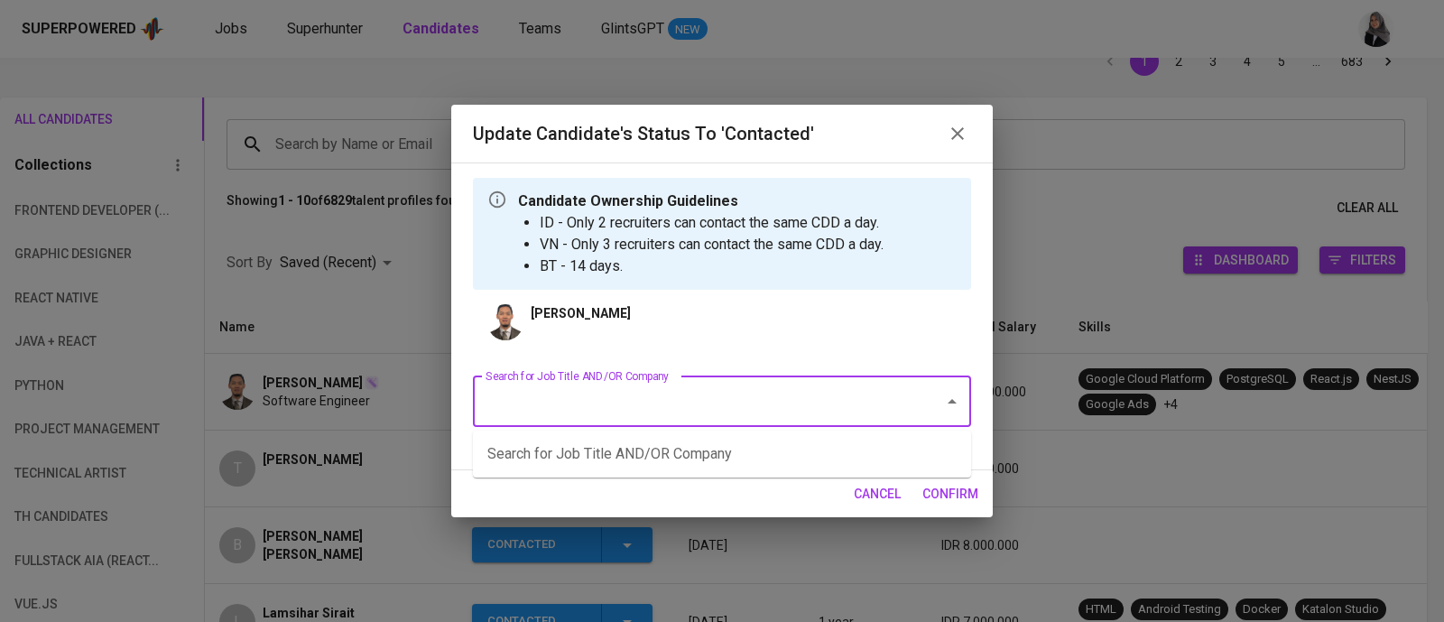
click at [728, 399] on input "Search for Job Title AND/OR Company" at bounding box center [696, 402] width 431 height 34
type input "n"
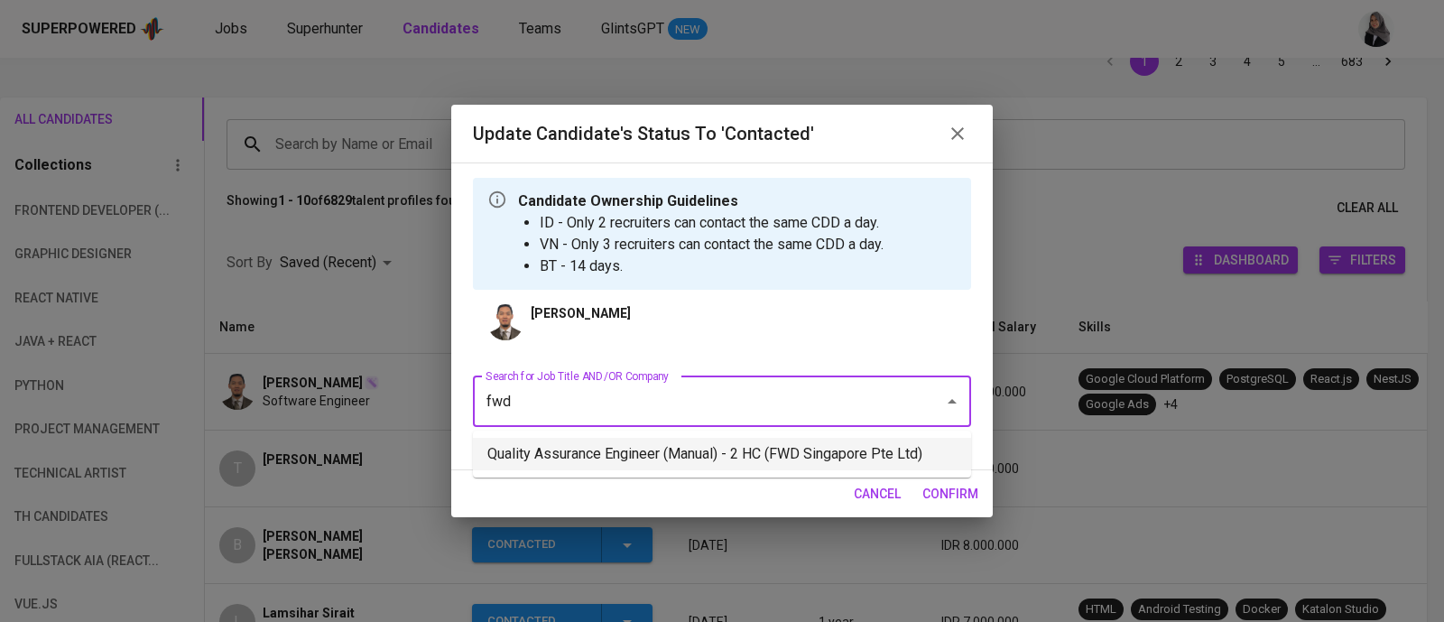
click at [702, 448] on li "Quality Assurance Engineer (Manual) - 2 HC (FWD Singapore Pte Ltd)" at bounding box center [722, 454] width 498 height 32
type input "fwd"
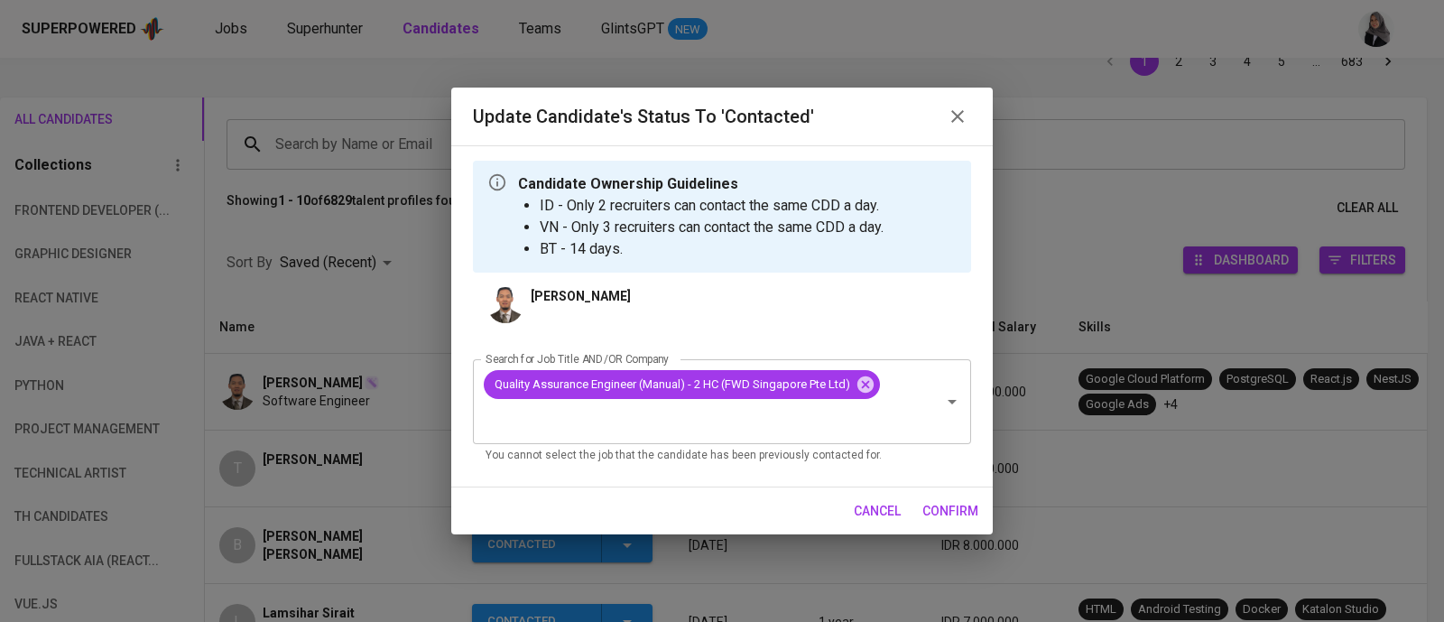
click at [942, 500] on span "confirm" at bounding box center [951, 511] width 56 height 23
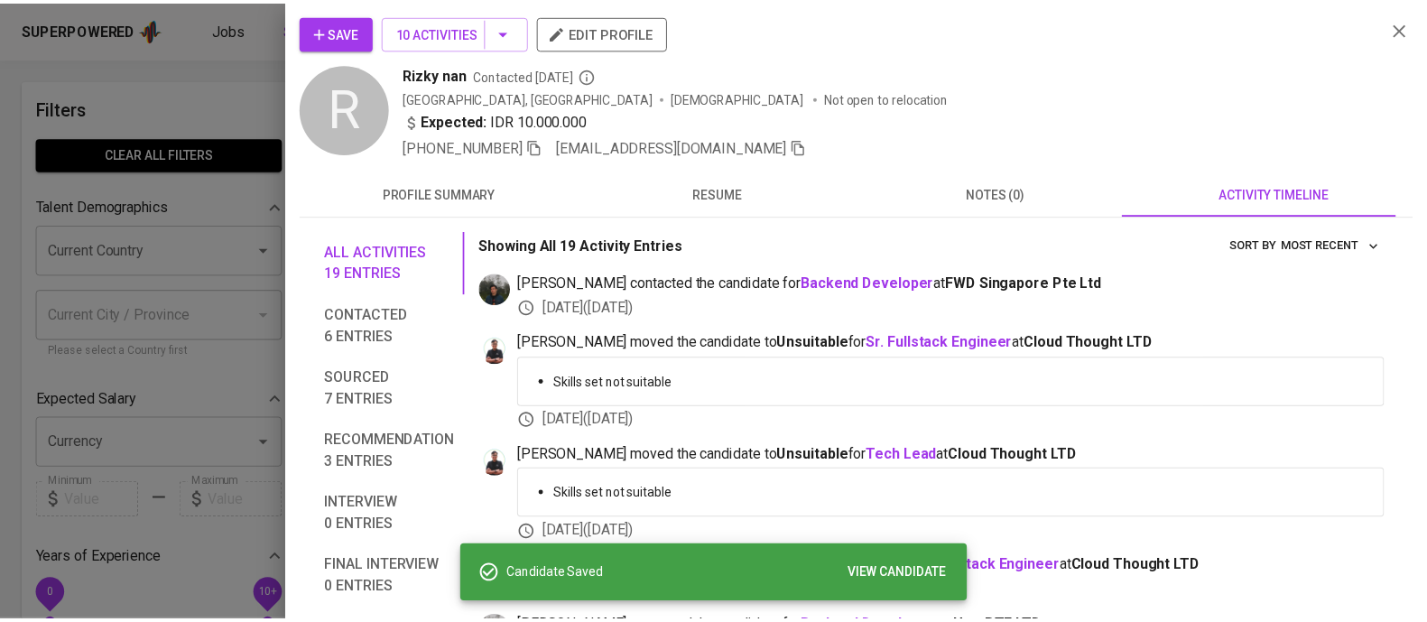
scroll to position [63, 0]
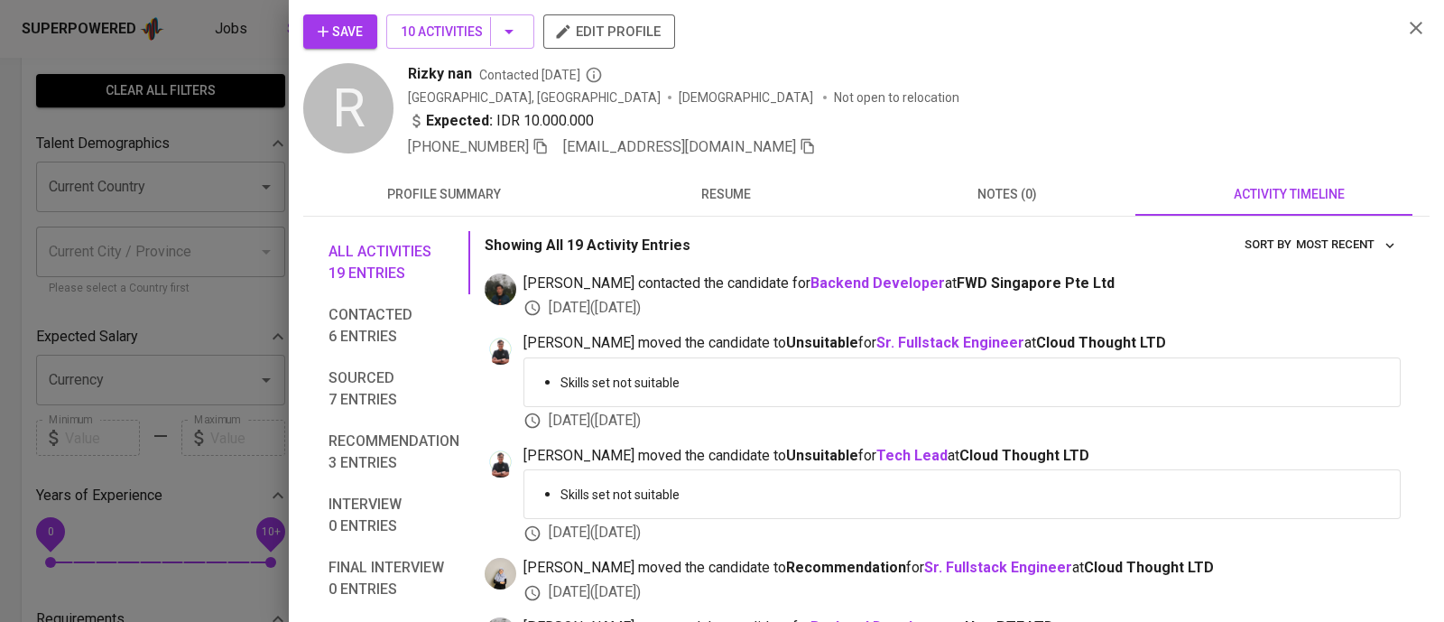
click at [218, 126] on div at bounding box center [722, 311] width 1444 height 622
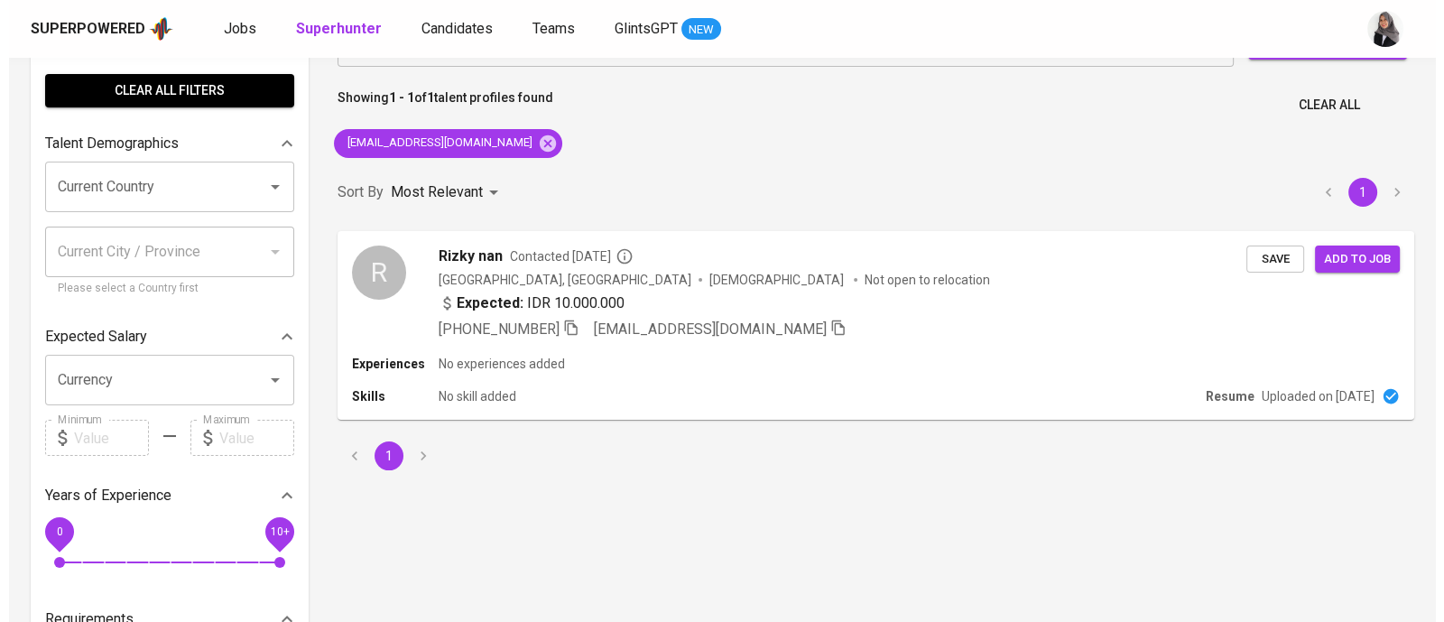
scroll to position [0, 0]
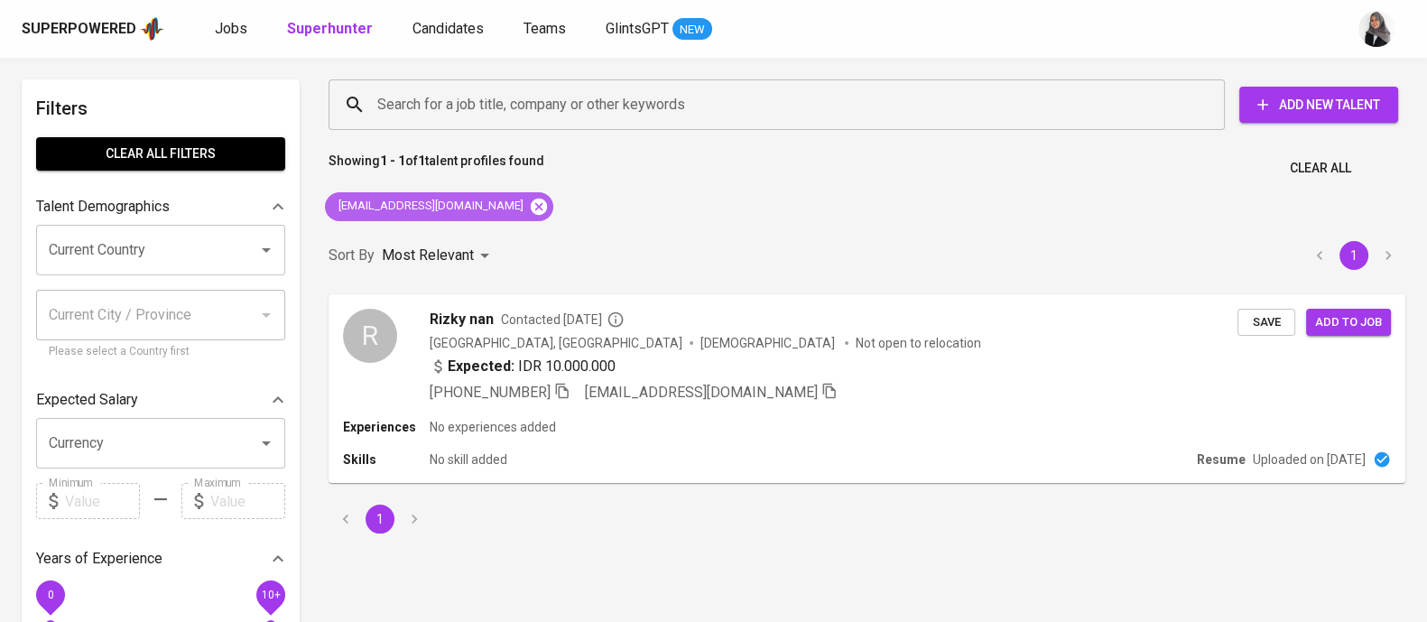
click at [531, 204] on icon at bounding box center [539, 206] width 16 height 16
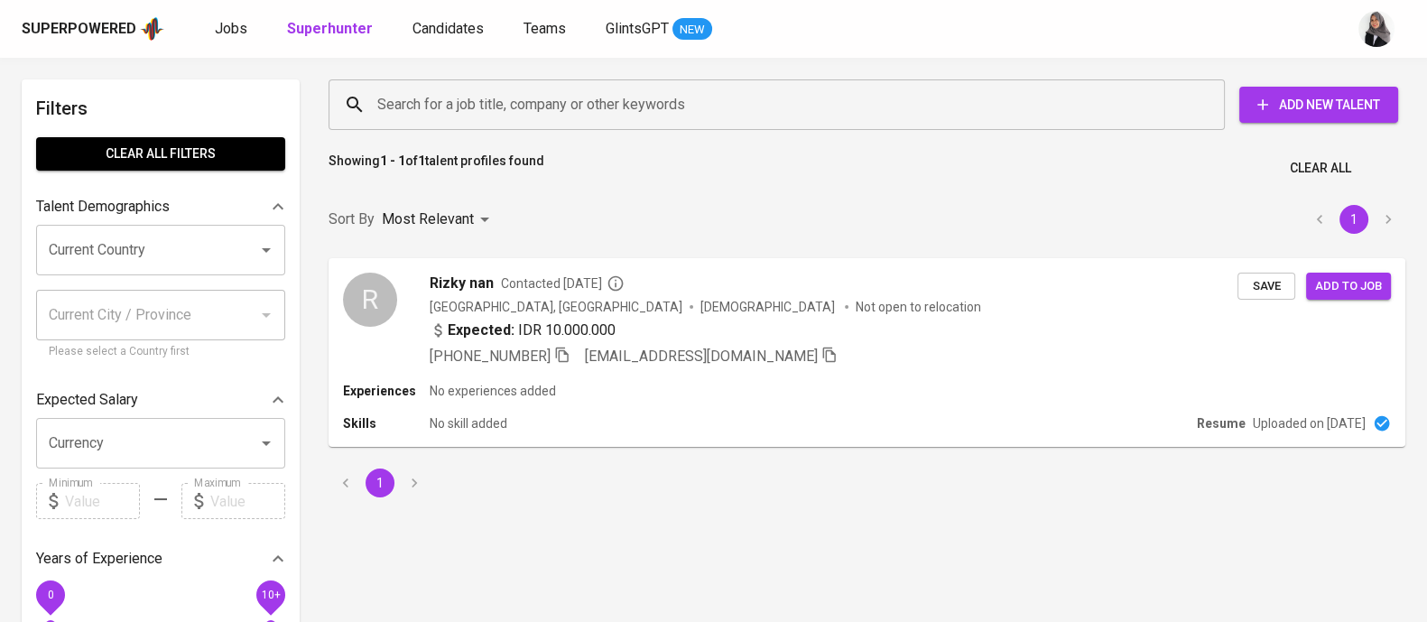
click at [541, 100] on input "Search for a job title, company or other keywords" at bounding box center [781, 105] width 817 height 34
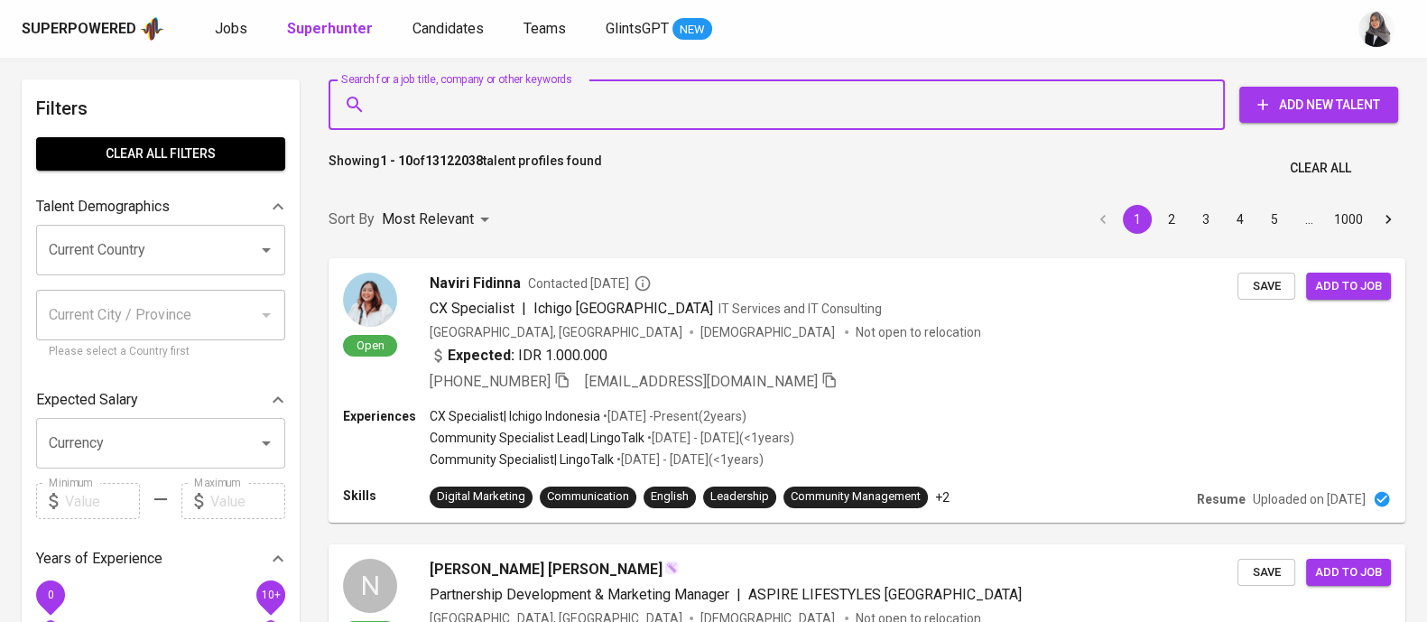
paste input "ekomuliyo@gmail.com"
type input "ekomuliyo@gmail.com"
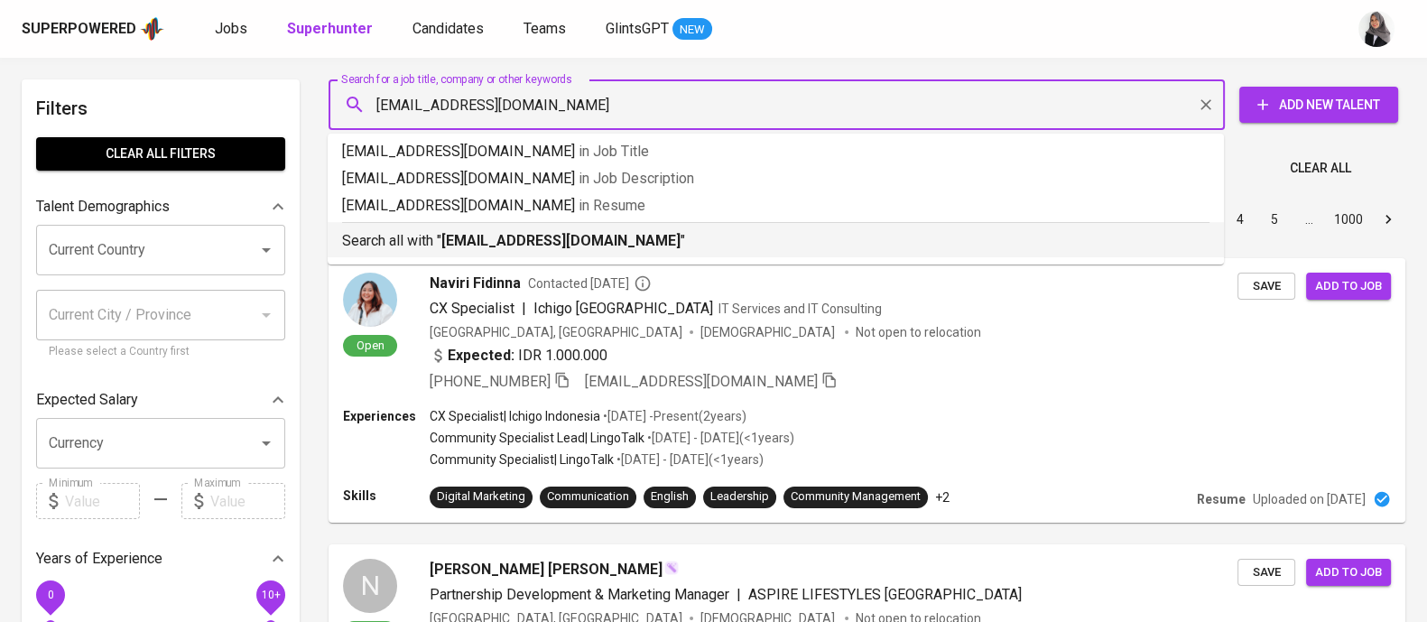
click at [599, 248] on p "Search all with " ekomuliyo@gmail.com "" at bounding box center [775, 241] width 867 height 22
click at [599, 247] on div "Sort By Most Relevant MOST_RELEVANT 1 2 3 4 5 … 1000" at bounding box center [867, 219] width 1099 height 55
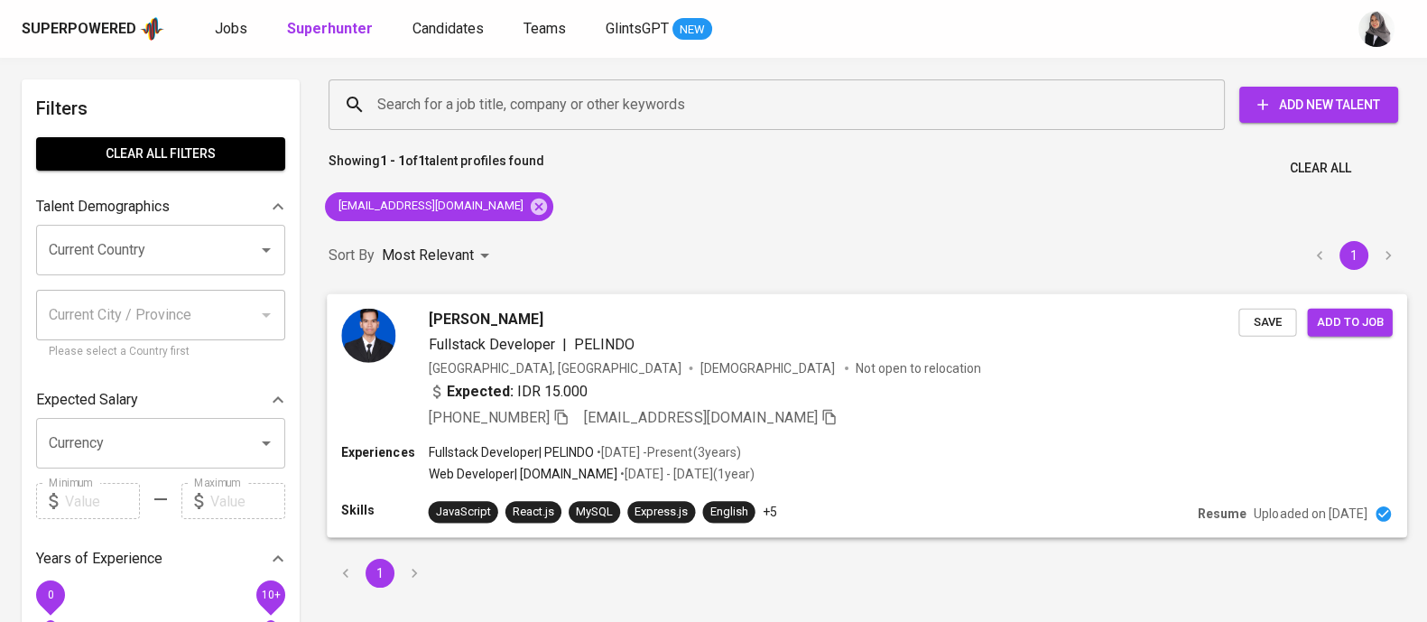
click at [1003, 435] on div "Eko Muliyo Fullstack Developer | PELINDO Indonesia, Palembang Male Not open to …" at bounding box center [867, 368] width 1081 height 150
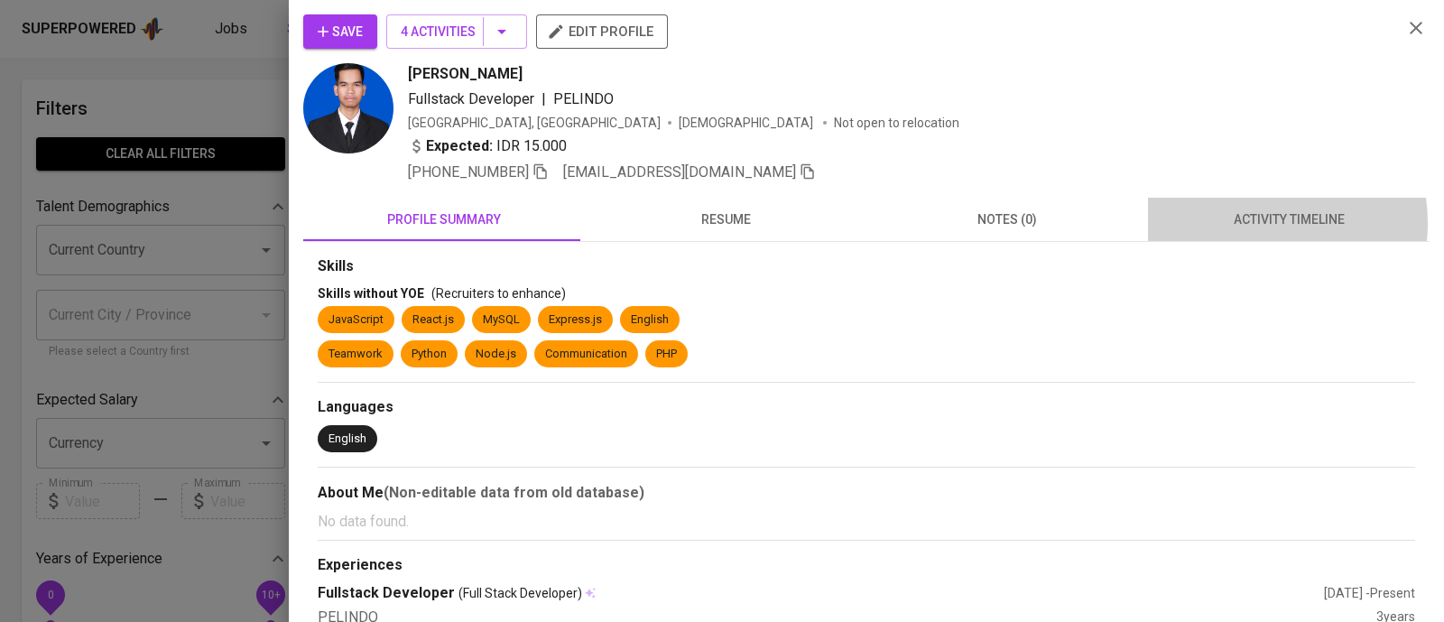
click at [1231, 223] on span "activity timeline" at bounding box center [1289, 220] width 260 height 23
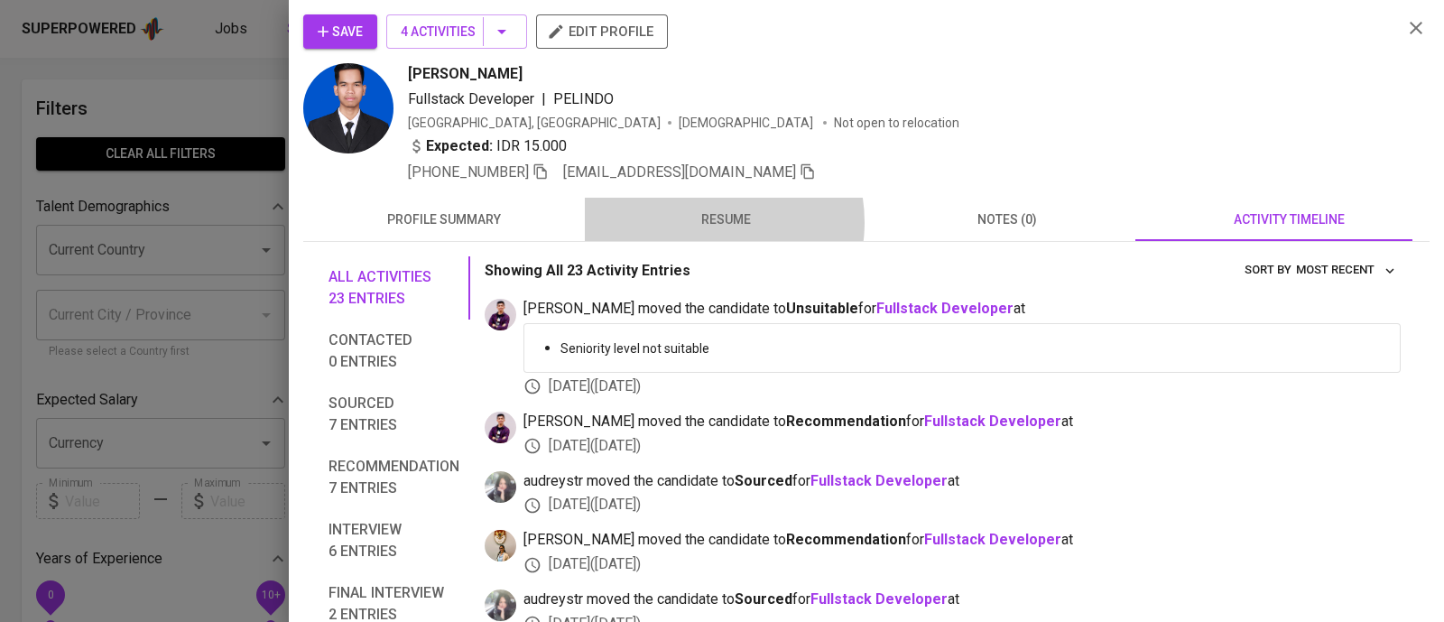
click at [700, 222] on span "resume" at bounding box center [726, 220] width 260 height 23
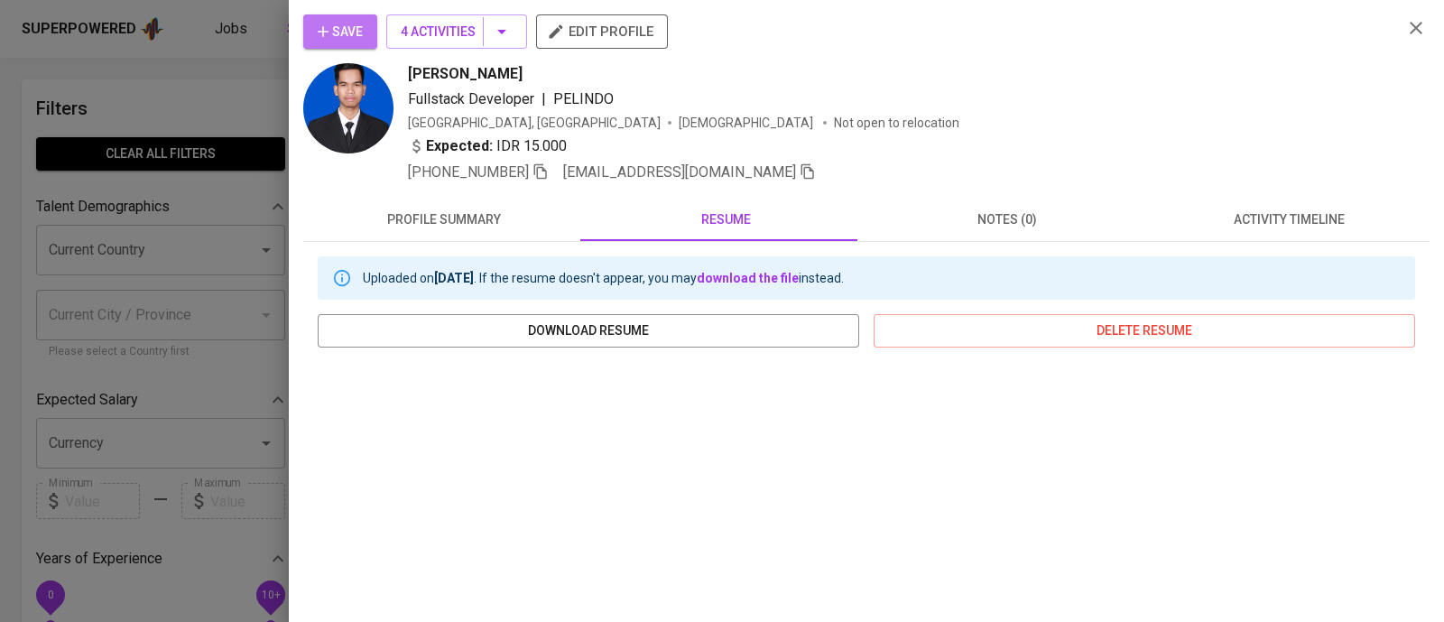
click at [334, 36] on span "Save" at bounding box center [340, 32] width 45 height 23
drag, startPoint x: 407, startPoint y: 66, endPoint x: 460, endPoint y: 74, distance: 53.9
click at [451, 74] on span "[PERSON_NAME]" at bounding box center [465, 74] width 115 height 22
click at [462, 74] on span "[PERSON_NAME]" at bounding box center [465, 74] width 115 height 22
drag, startPoint x: 488, startPoint y: 74, endPoint x: 400, endPoint y: 79, distance: 88.6
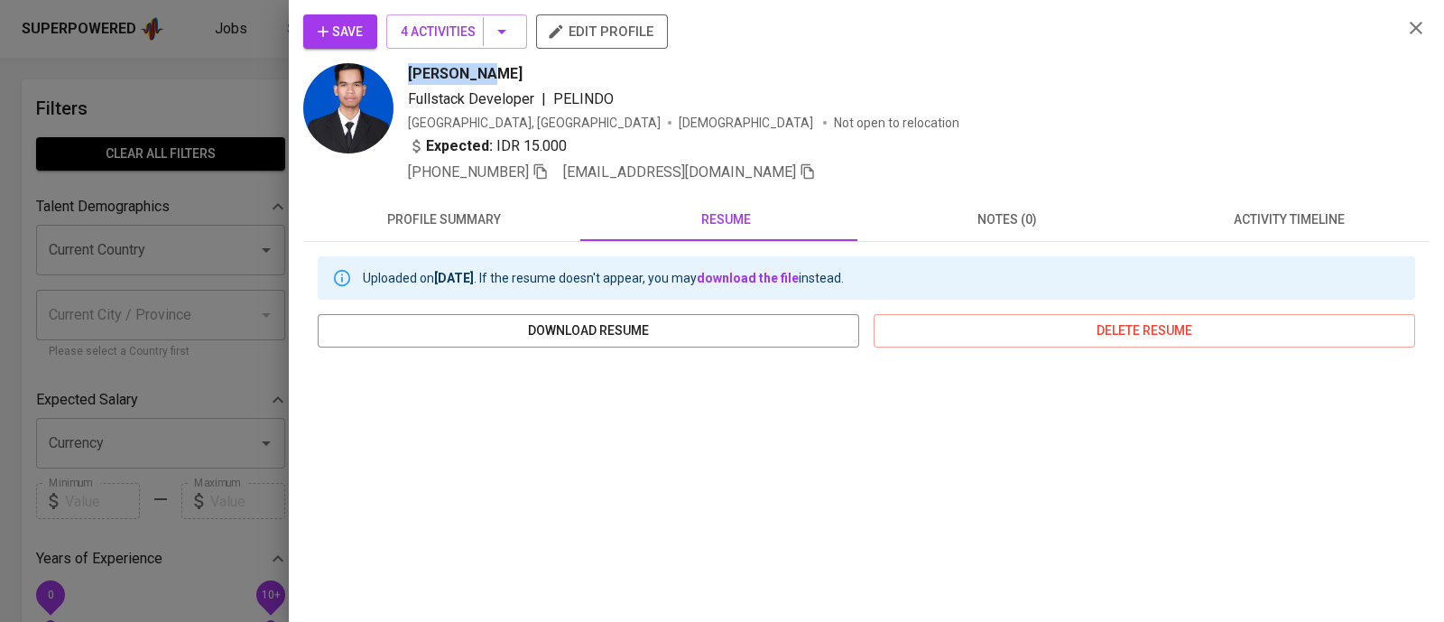
click at [400, 79] on div "Eko Muliyo Fullstack Developer | PELINDO Indonesia, Palembang Male Not open to …" at bounding box center [845, 123] width 1085 height 120
copy span "[PERSON_NAME]"
click at [1055, 134] on div "Eko Muliyo Fullstack Developer | PELINDO Indonesia, Palembang Male Not open to …" at bounding box center [898, 123] width 980 height 120
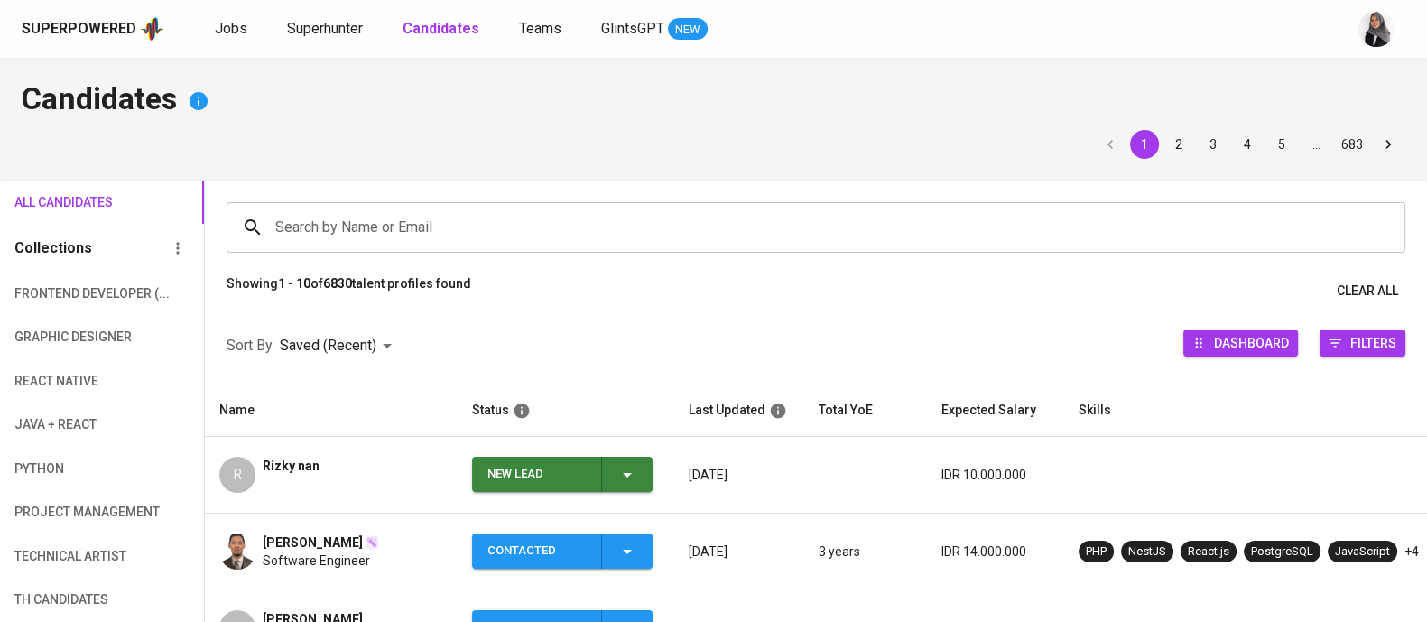
scroll to position [166, 0]
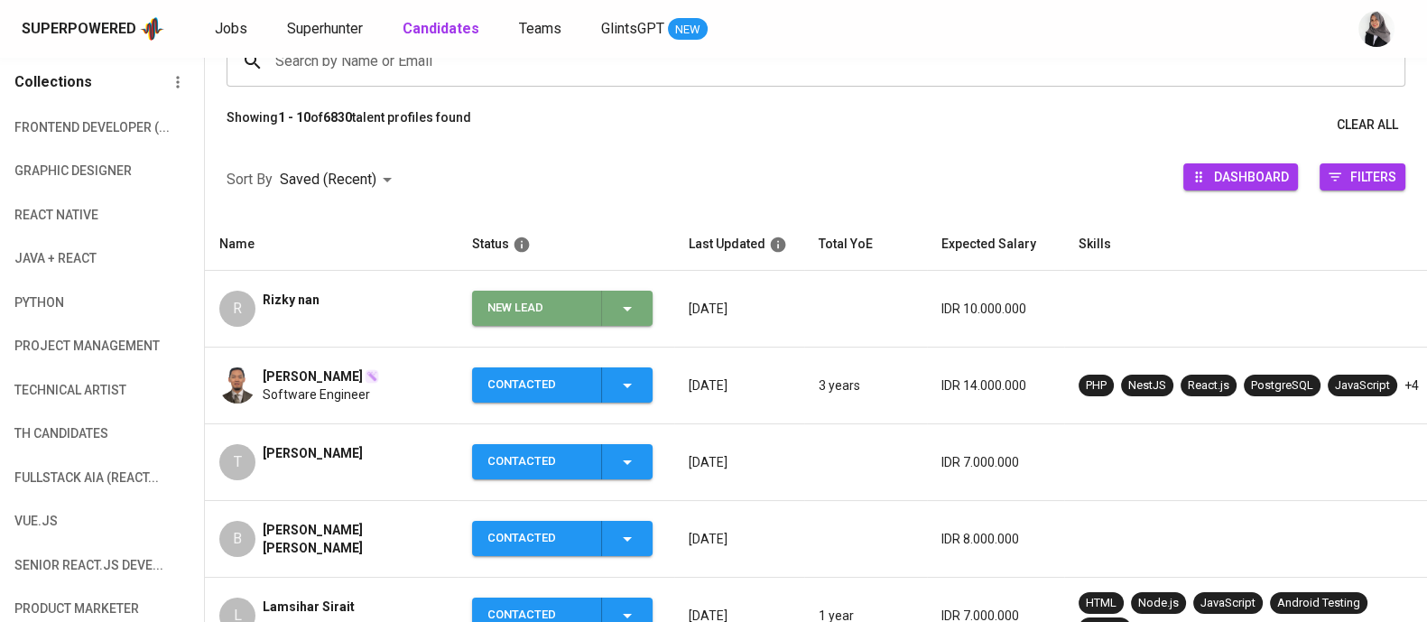
click at [642, 303] on span "New Lead" at bounding box center [562, 308] width 166 height 35
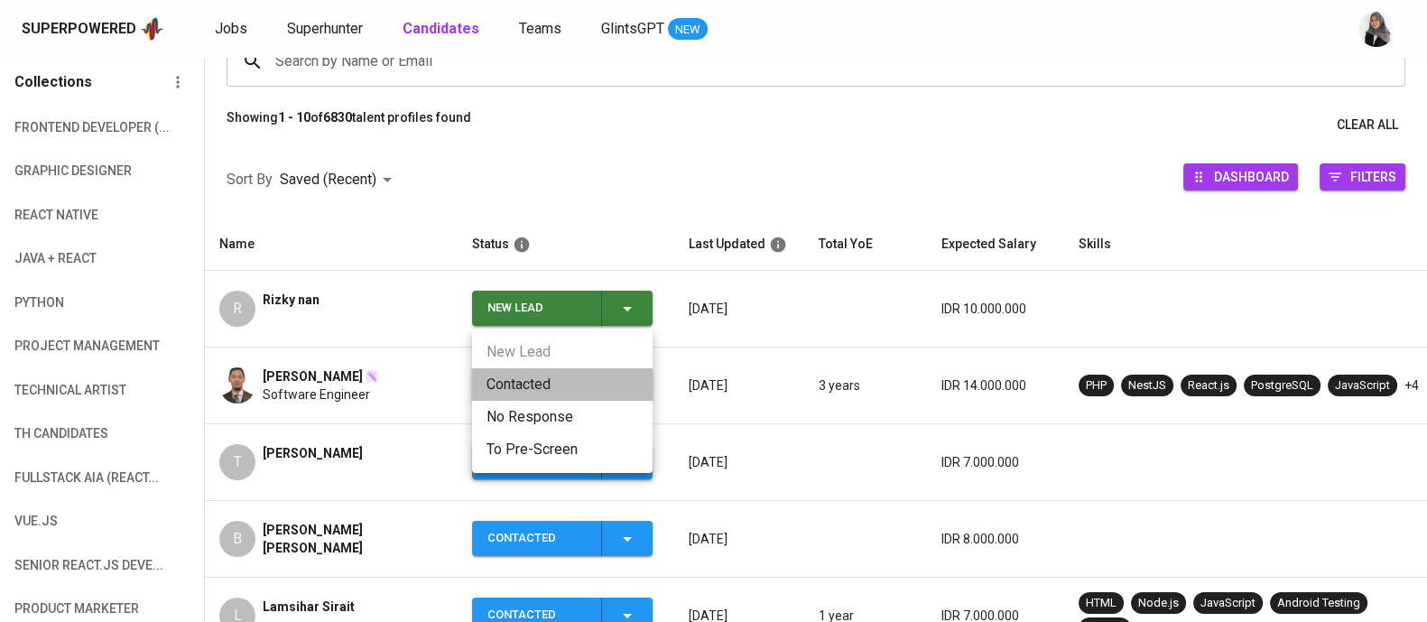
click at [486, 376] on li "Contacted" at bounding box center [562, 384] width 181 height 32
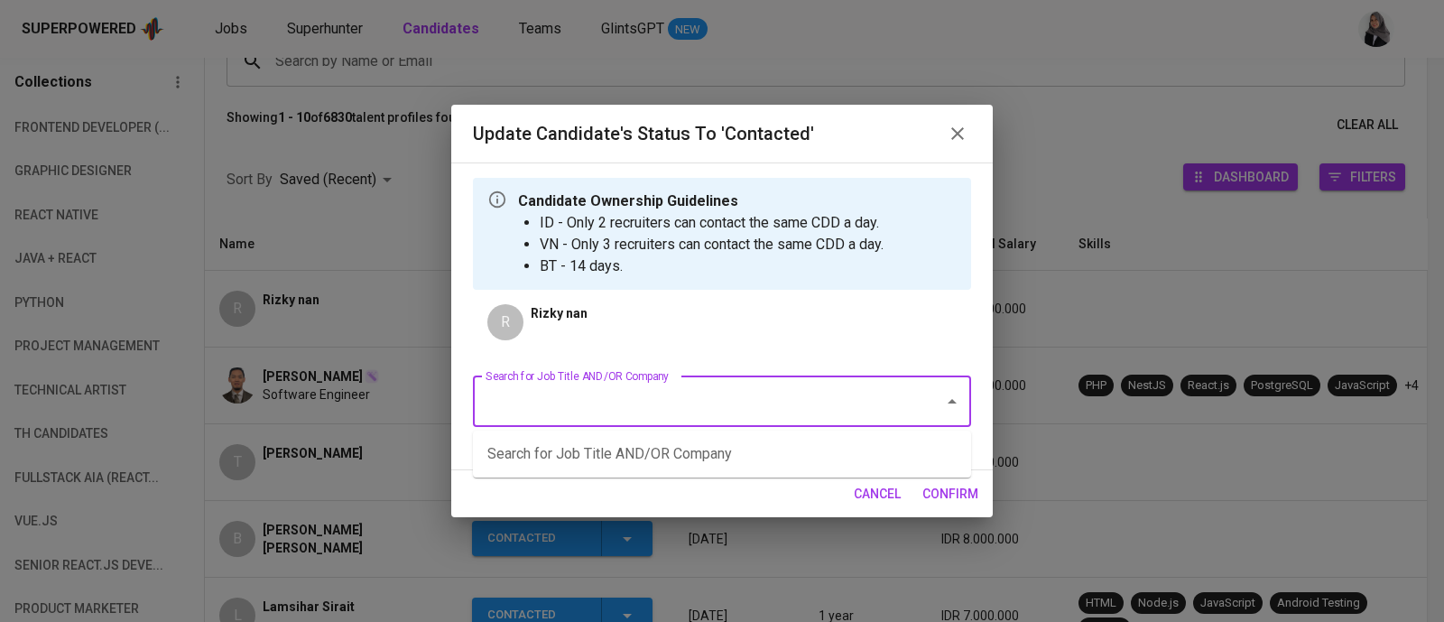
click at [706, 392] on input "Search for Job Title AND/OR Company" at bounding box center [696, 402] width 431 height 34
type input "fwd"
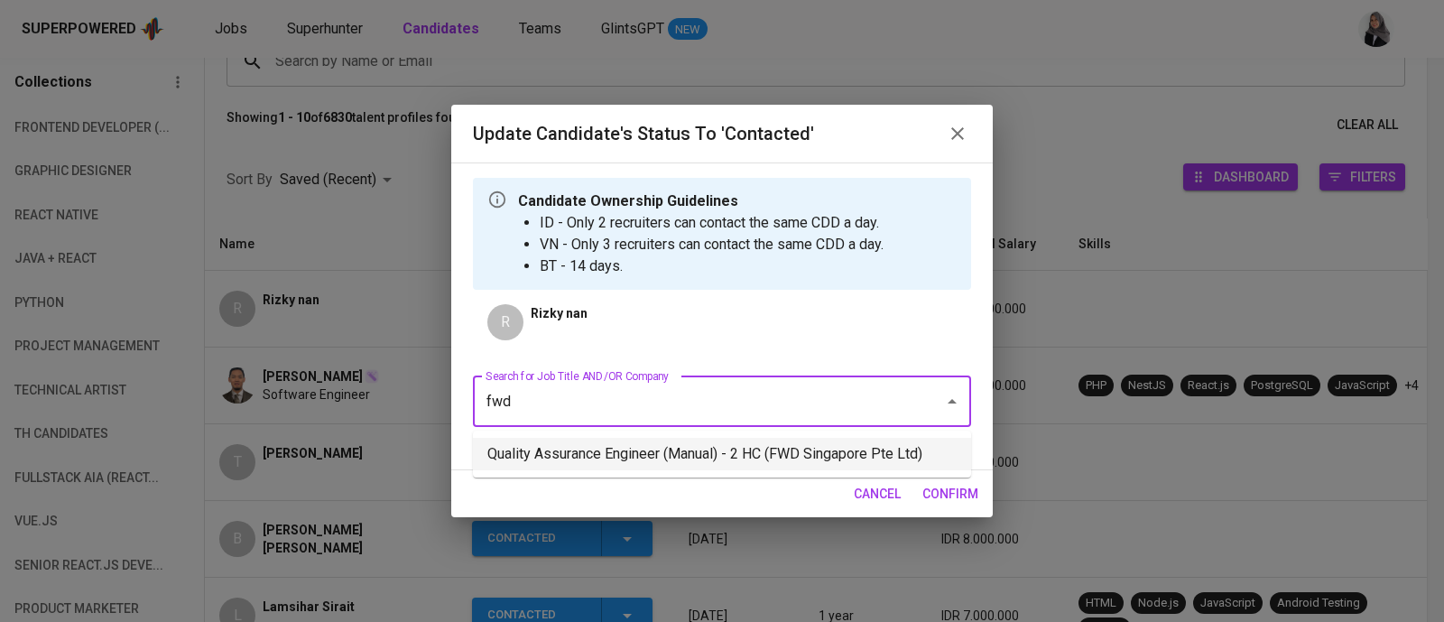
click at [736, 457] on li "Quality Assurance Engineer (Manual) - 2 HC (FWD Singapore Pte Ltd)" at bounding box center [722, 454] width 498 height 32
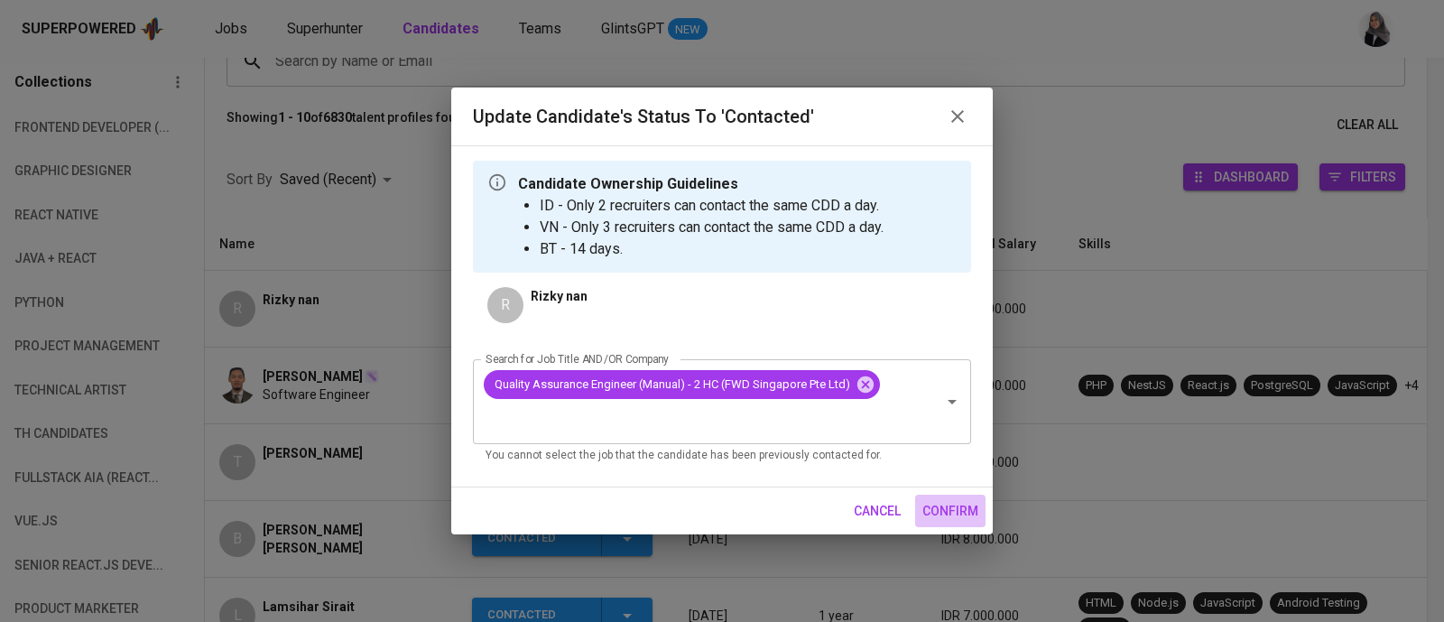
click at [935, 507] on span "confirm" at bounding box center [951, 511] width 56 height 23
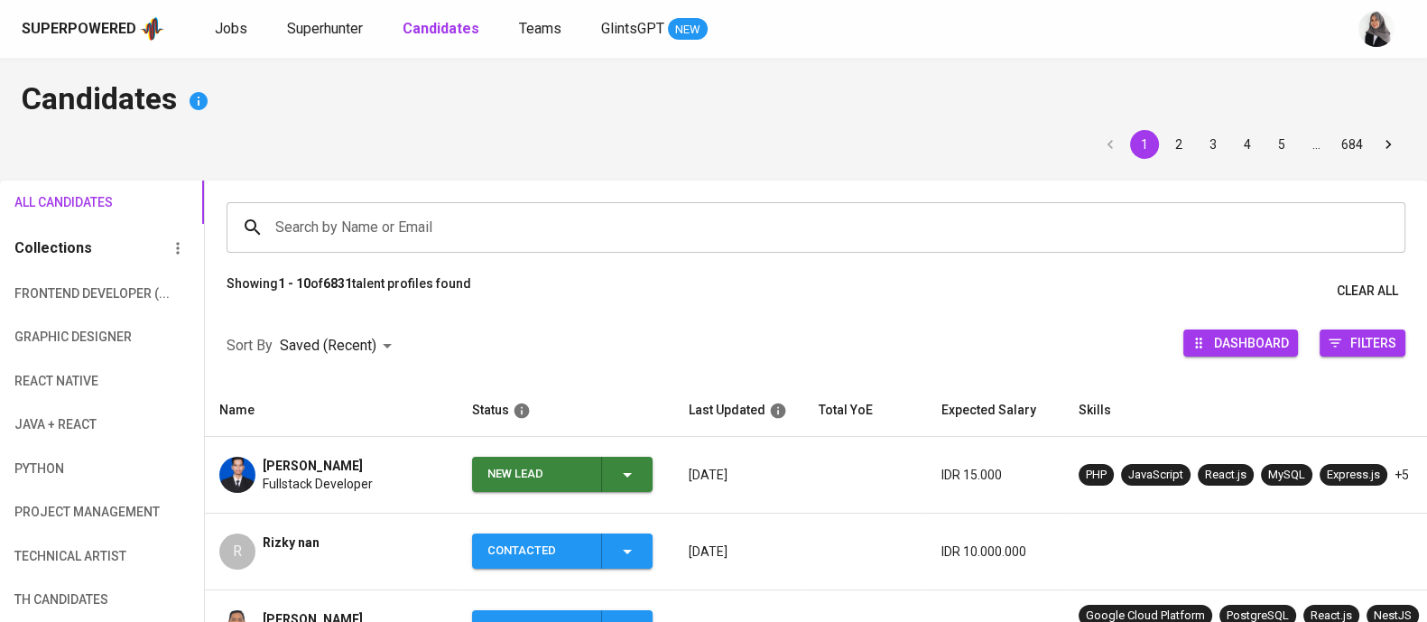
scroll to position [162, 0]
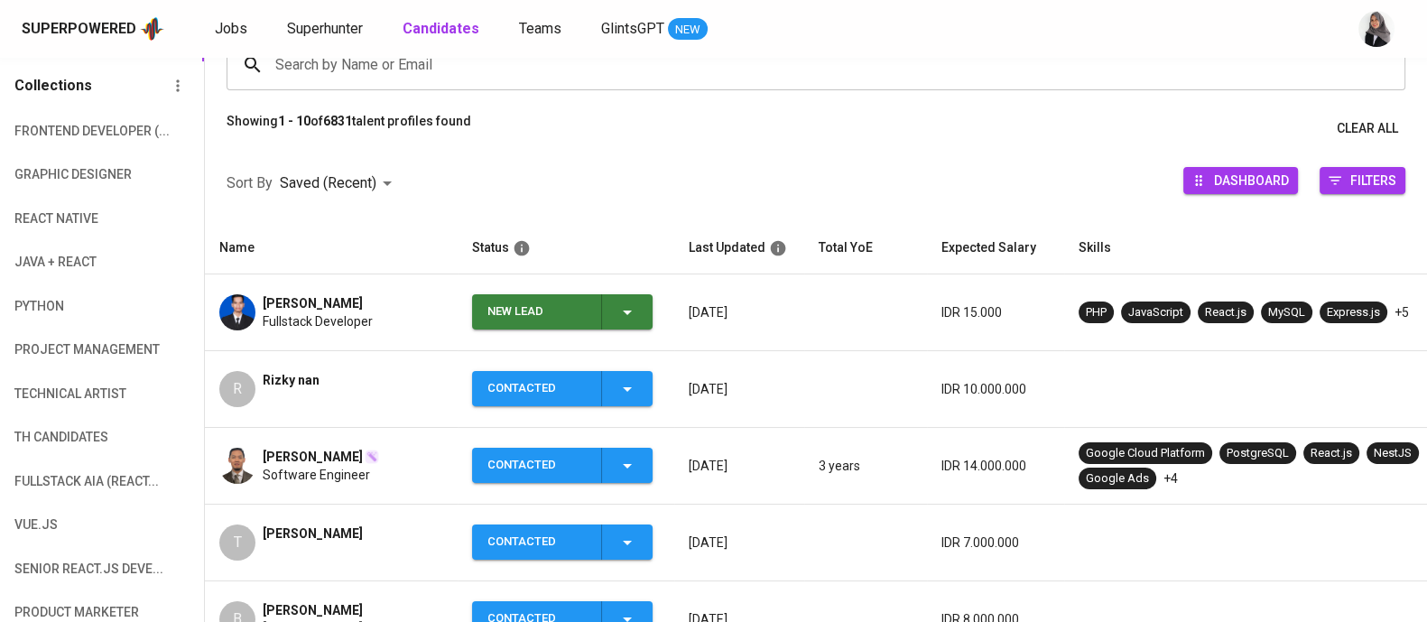
click at [637, 314] on span "New Lead" at bounding box center [562, 311] width 166 height 35
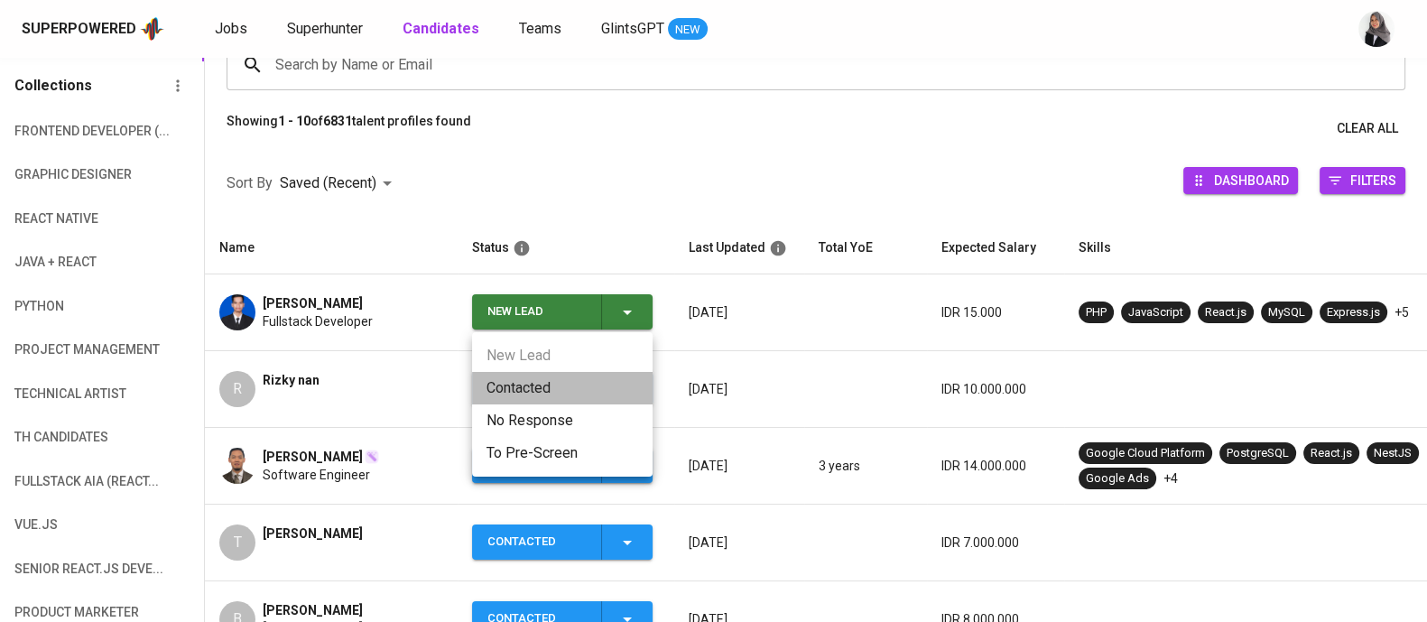
click at [492, 385] on li "Contacted" at bounding box center [562, 388] width 181 height 32
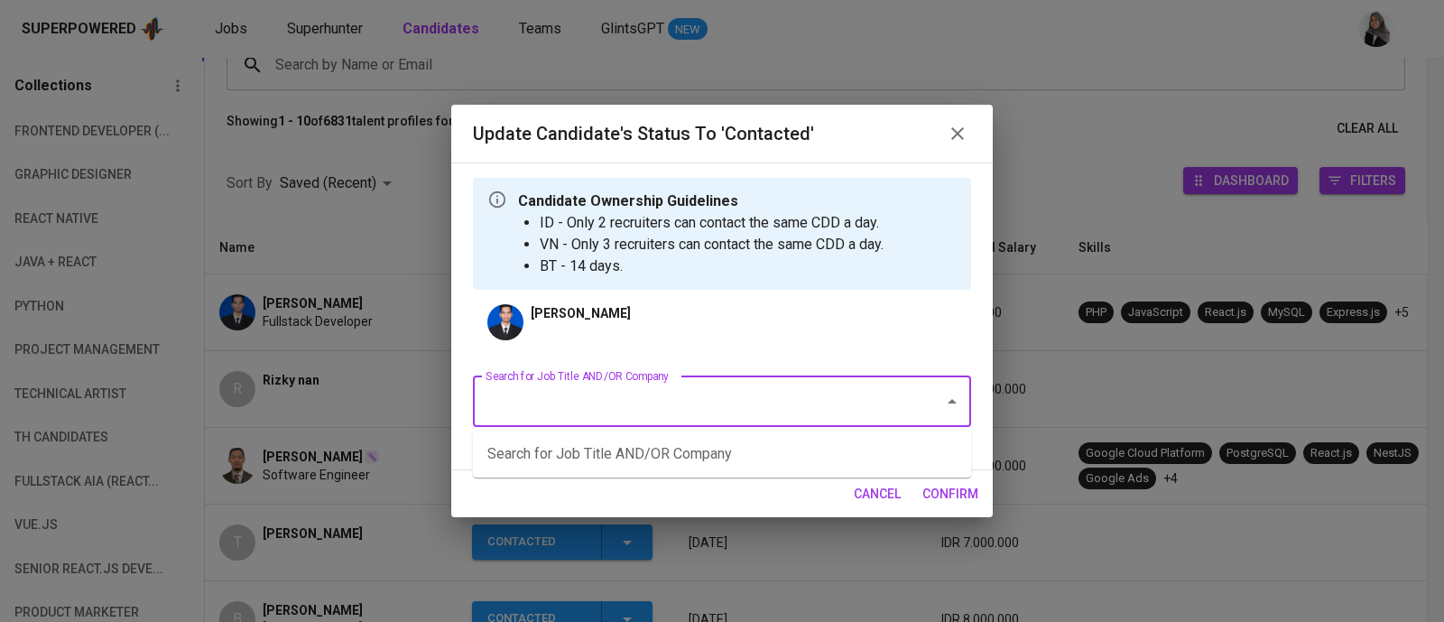
click at [768, 397] on input "Search for Job Title AND/OR Company" at bounding box center [696, 402] width 431 height 34
type input "fwd"
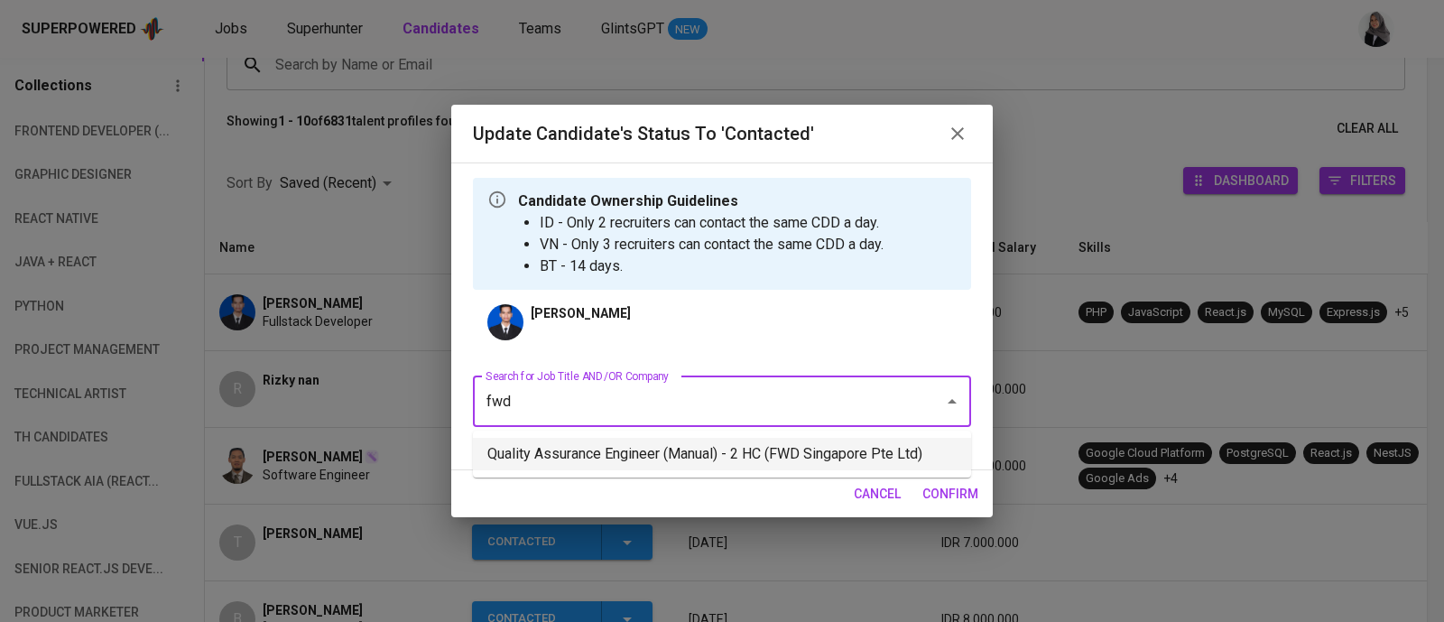
click at [803, 442] on li "Quality Assurance Engineer (Manual) - 2 HC (FWD Singapore Pte Ltd)" at bounding box center [722, 454] width 498 height 32
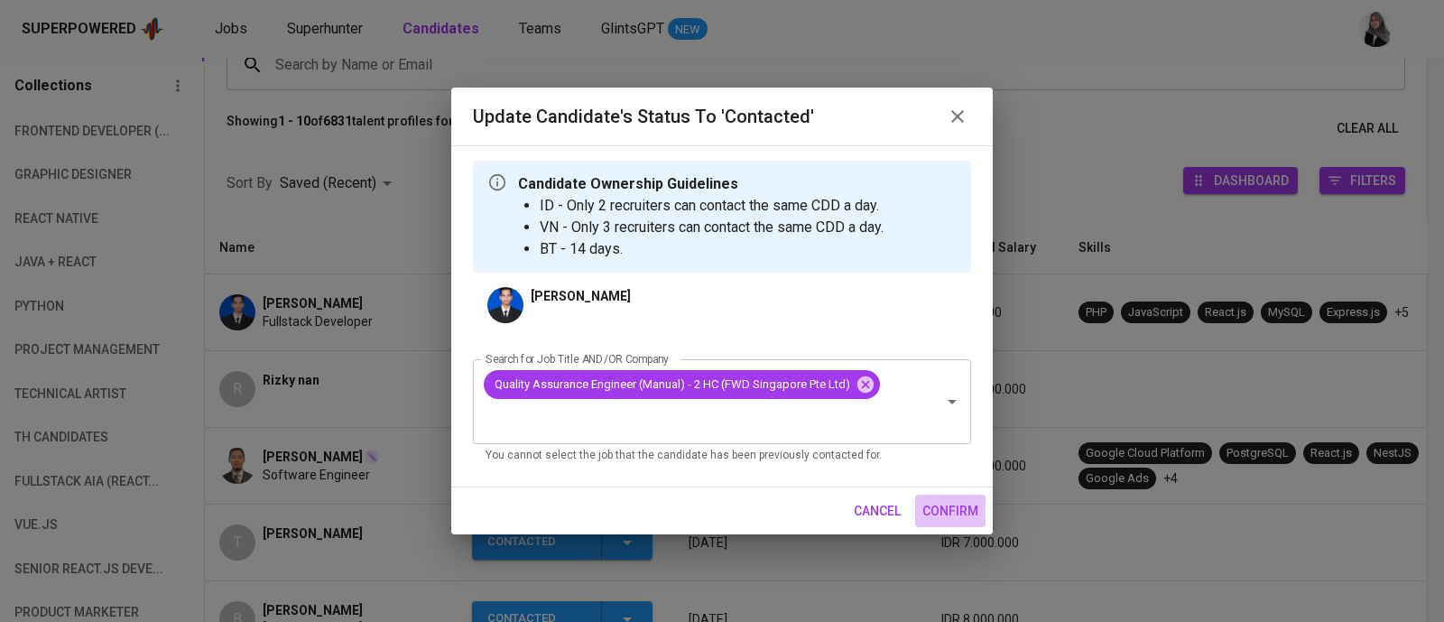
click at [955, 507] on span "confirm" at bounding box center [951, 511] width 56 height 23
